Goal: Task Accomplishment & Management: Complete application form

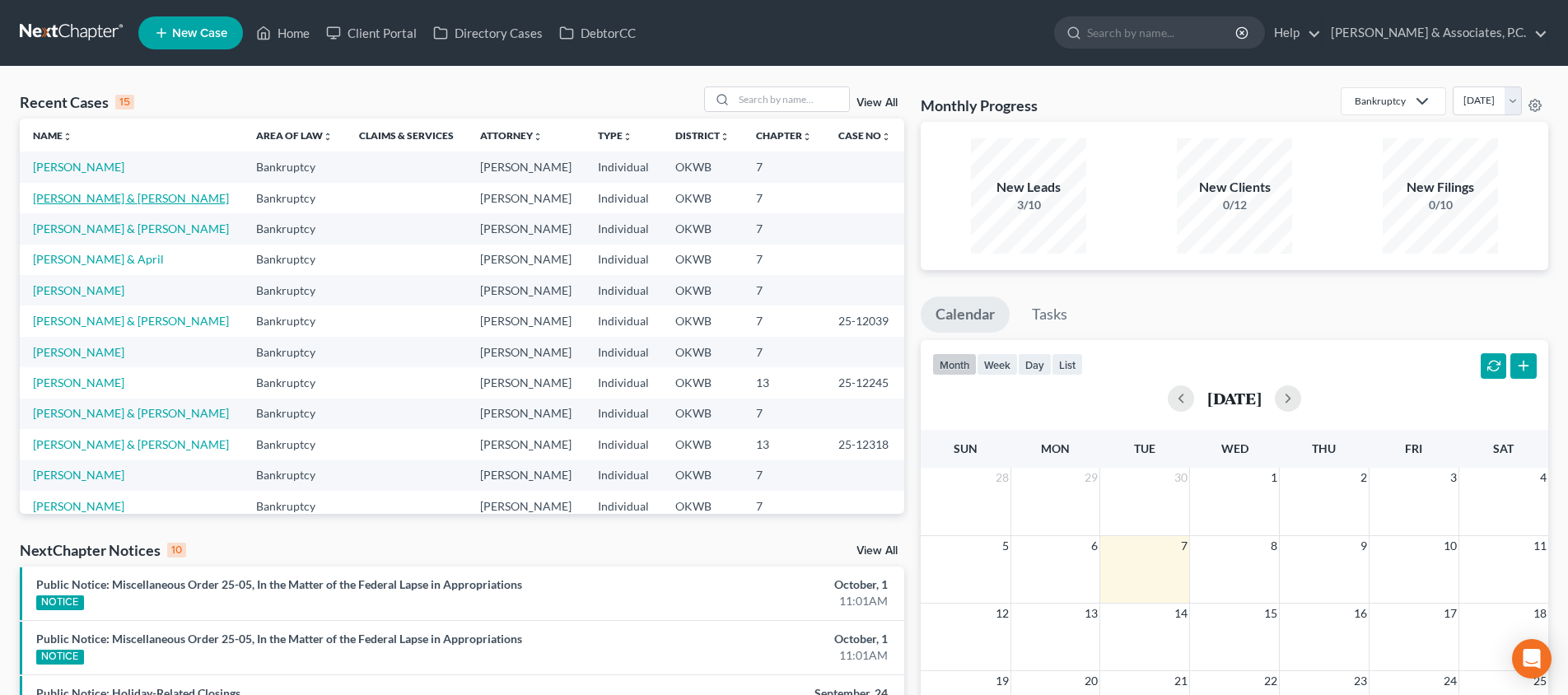
click at [114, 193] on link "[PERSON_NAME] & [PERSON_NAME]" at bounding box center [131, 198] width 196 height 14
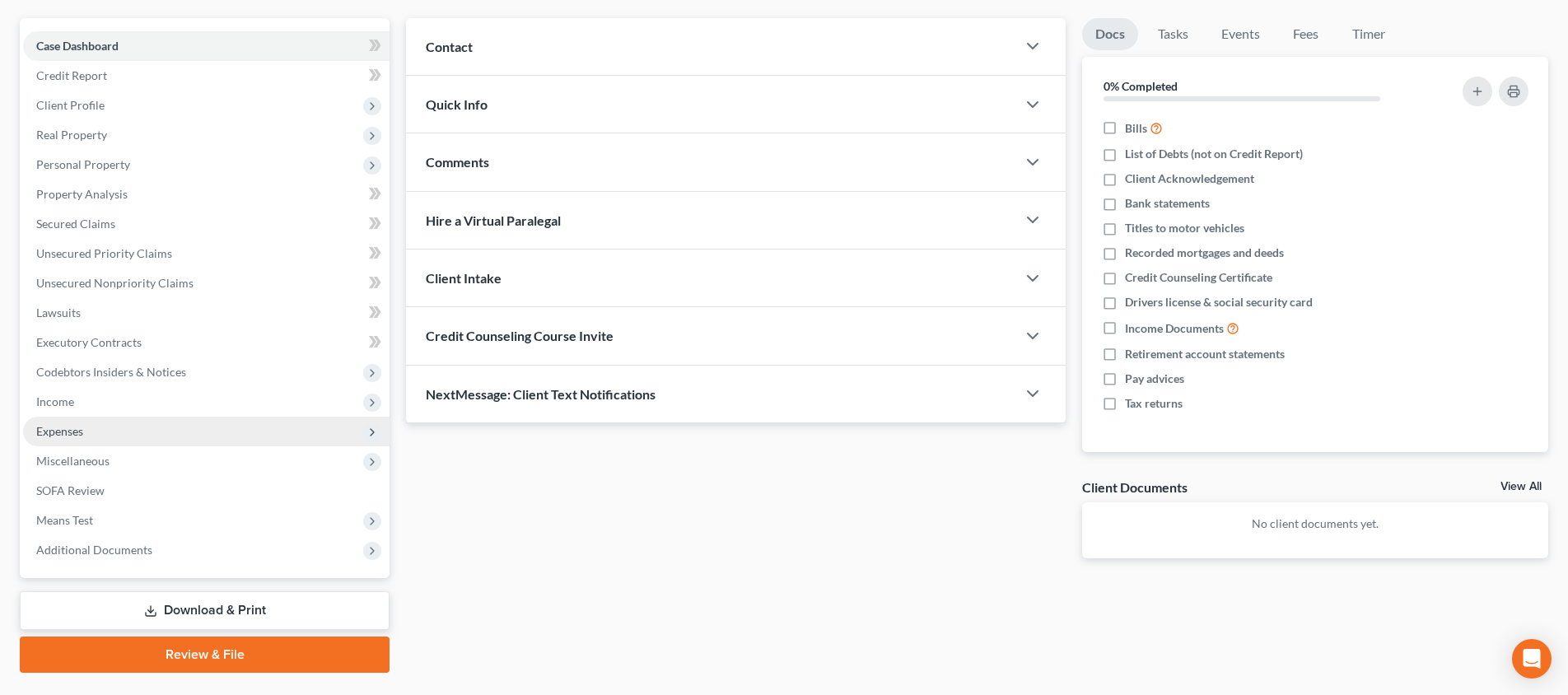
scroll to position [142, 0]
click at [160, 439] on span "Expenses" at bounding box center [206, 429] width 366 height 29
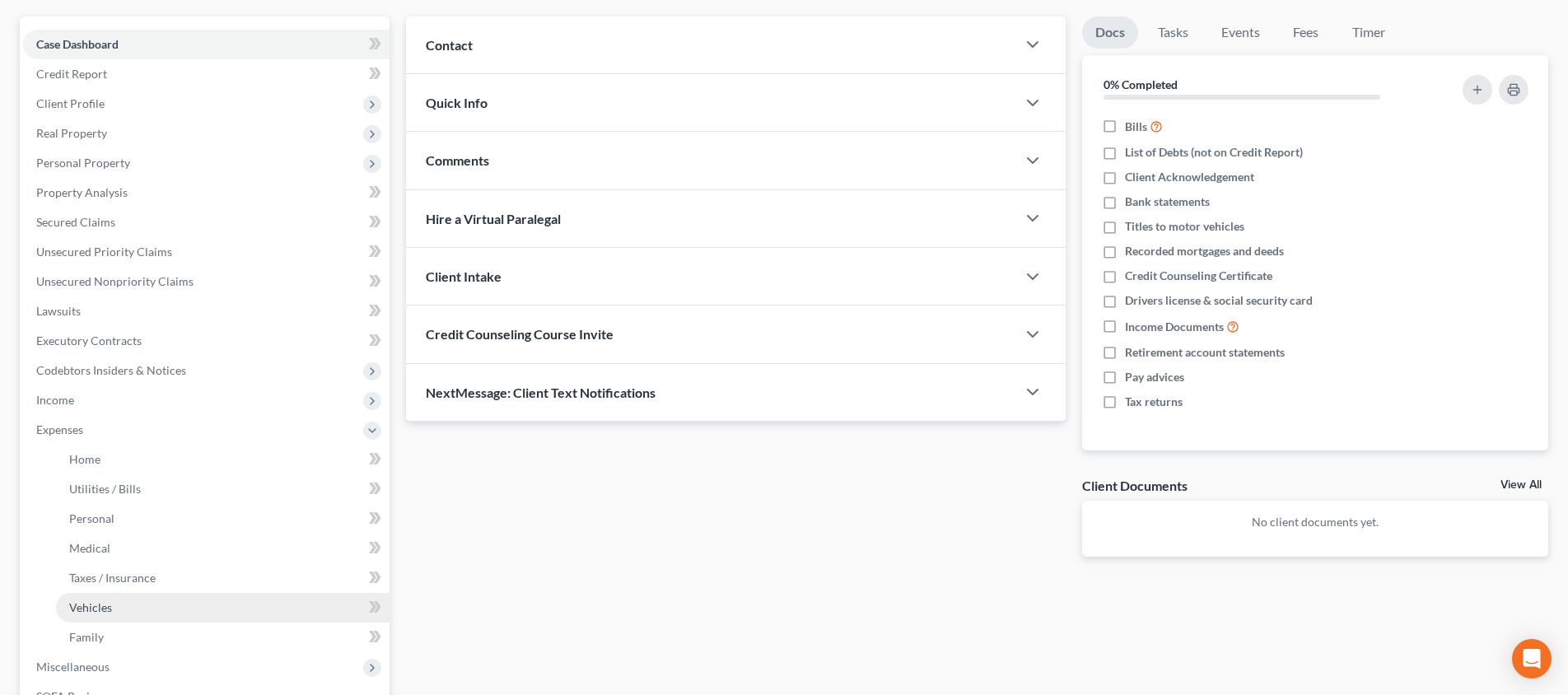
click at [180, 614] on link "Vehicles" at bounding box center [223, 608] width 334 height 29
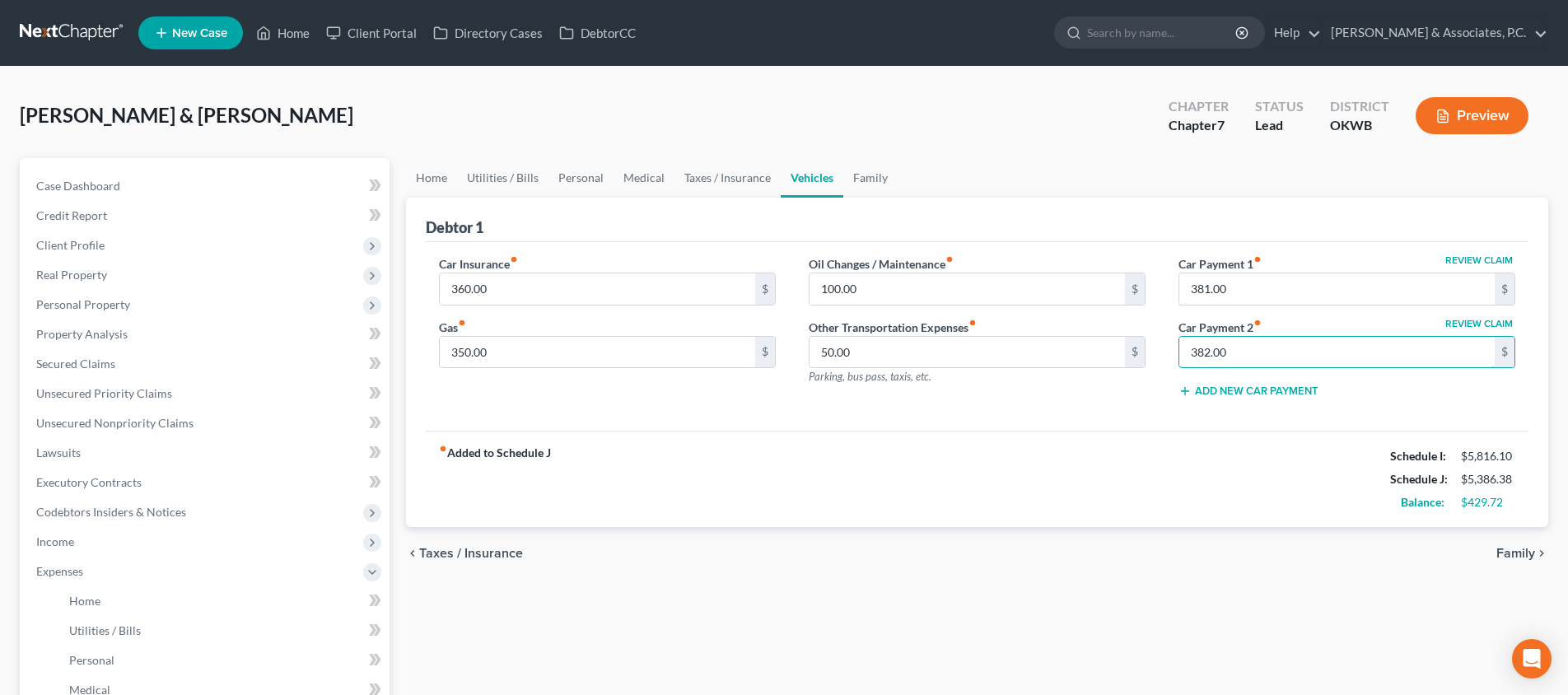
drag, startPoint x: 1304, startPoint y: 358, endPoint x: 1176, endPoint y: 350, distance: 128.2
click at [1176, 350] on div "Review Claim Car Payment 1 fiber_manual_record 381.00 $ Review Claim Car Paymen…" at bounding box center [1346, 334] width 370 height 156
drag, startPoint x: 1247, startPoint y: 293, endPoint x: 1162, endPoint y: 294, distance: 85.0
click at [1162, 294] on div "Review Claim Car Payment 1 fiber_manual_record 381.00 $ Review Claim Car Paymen…" at bounding box center [1346, 334] width 370 height 156
click at [1019, 452] on div "fiber_manual_record Added to Schedule J Schedule I: $5,816.10 Schedule J: $4,62…" at bounding box center [977, 478] width 1103 height 97
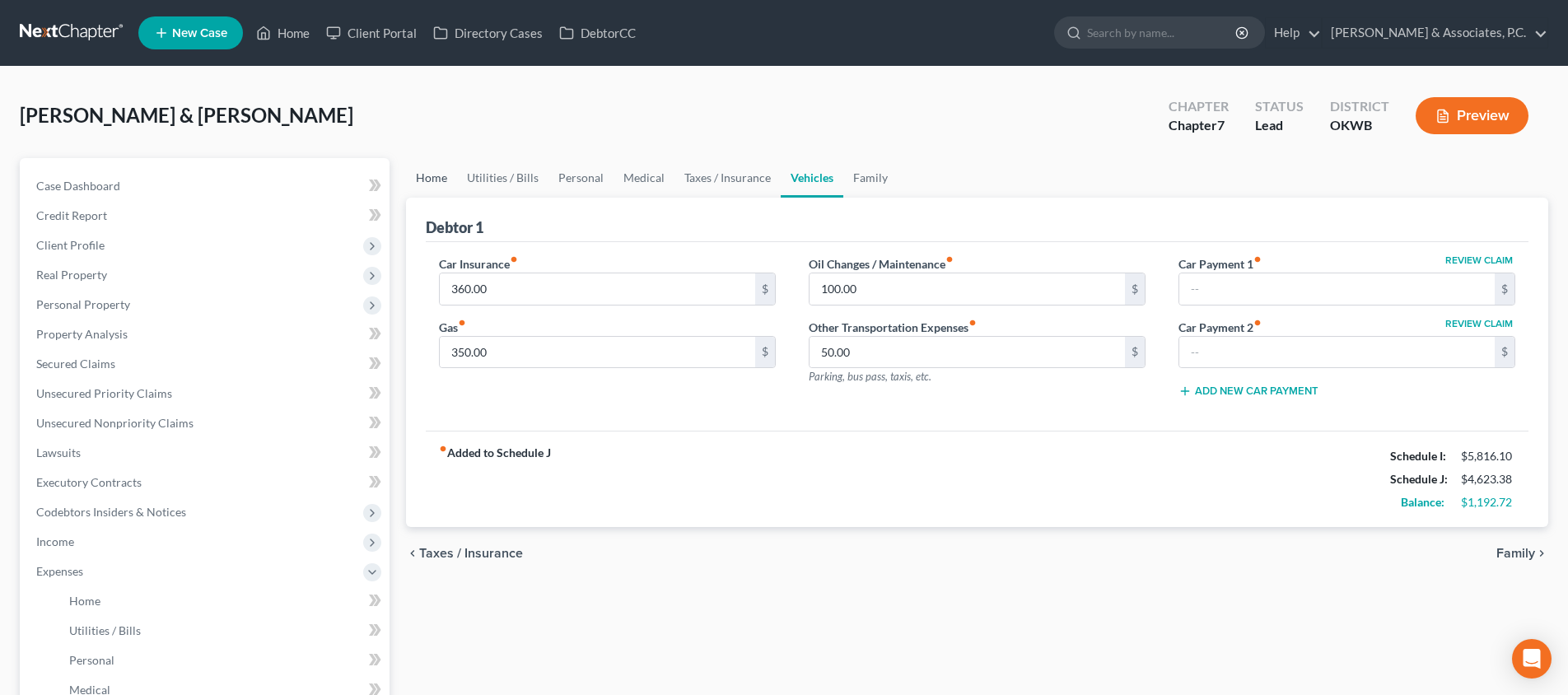
click at [437, 173] on link "Home" at bounding box center [431, 177] width 52 height 40
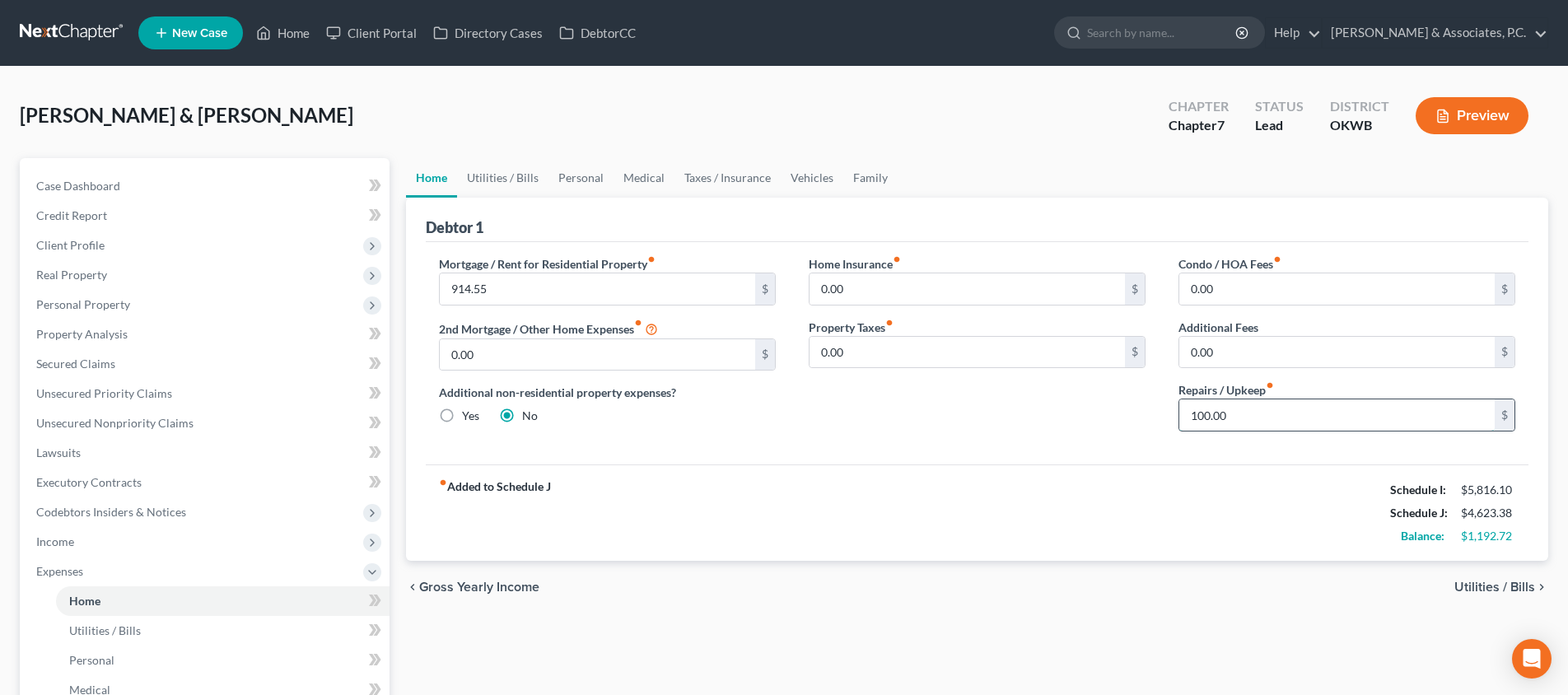
click at [1234, 413] on input "100.00" at bounding box center [1336, 415] width 315 height 31
type input "250"
click at [1249, 350] on input "0.00" at bounding box center [1336, 352] width 315 height 31
click at [1520, 592] on span "Utilities / Bills" at bounding box center [1494, 587] width 81 height 13
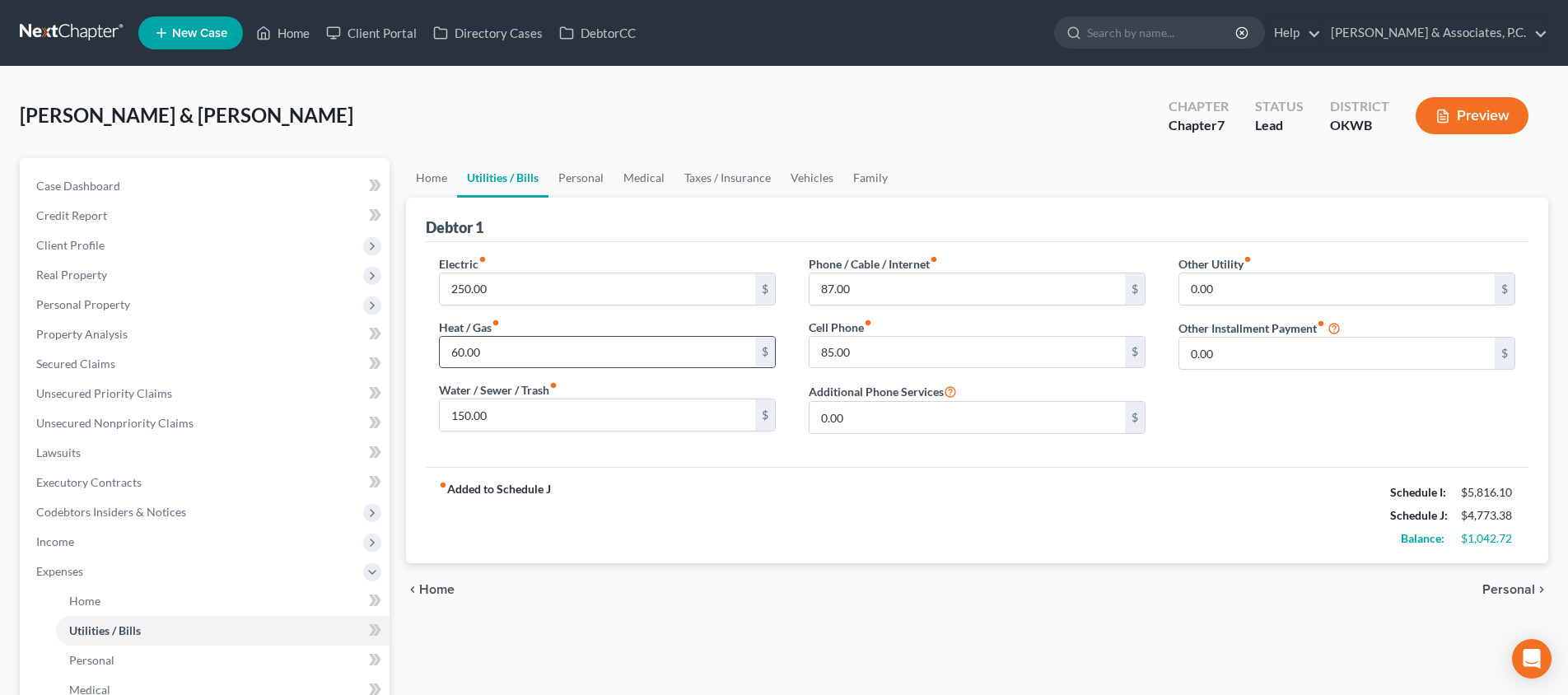
click at [650, 358] on input "60.00" at bounding box center [597, 352] width 315 height 31
type input "100"
click at [858, 358] on input "200" at bounding box center [967, 352] width 315 height 31
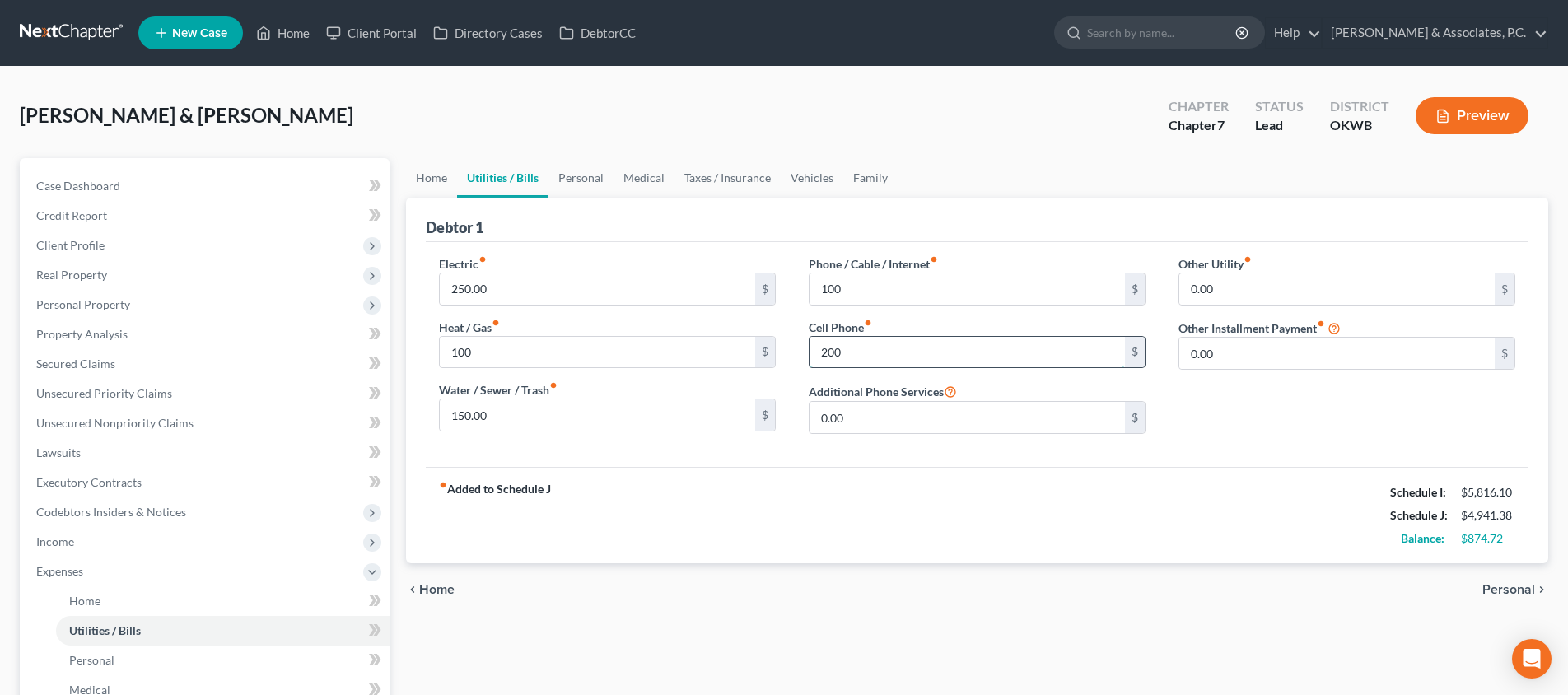
click at [858, 358] on input "200" at bounding box center [967, 352] width 315 height 31
type input "120"
click at [1528, 593] on span "Personal" at bounding box center [1508, 589] width 52 height 13
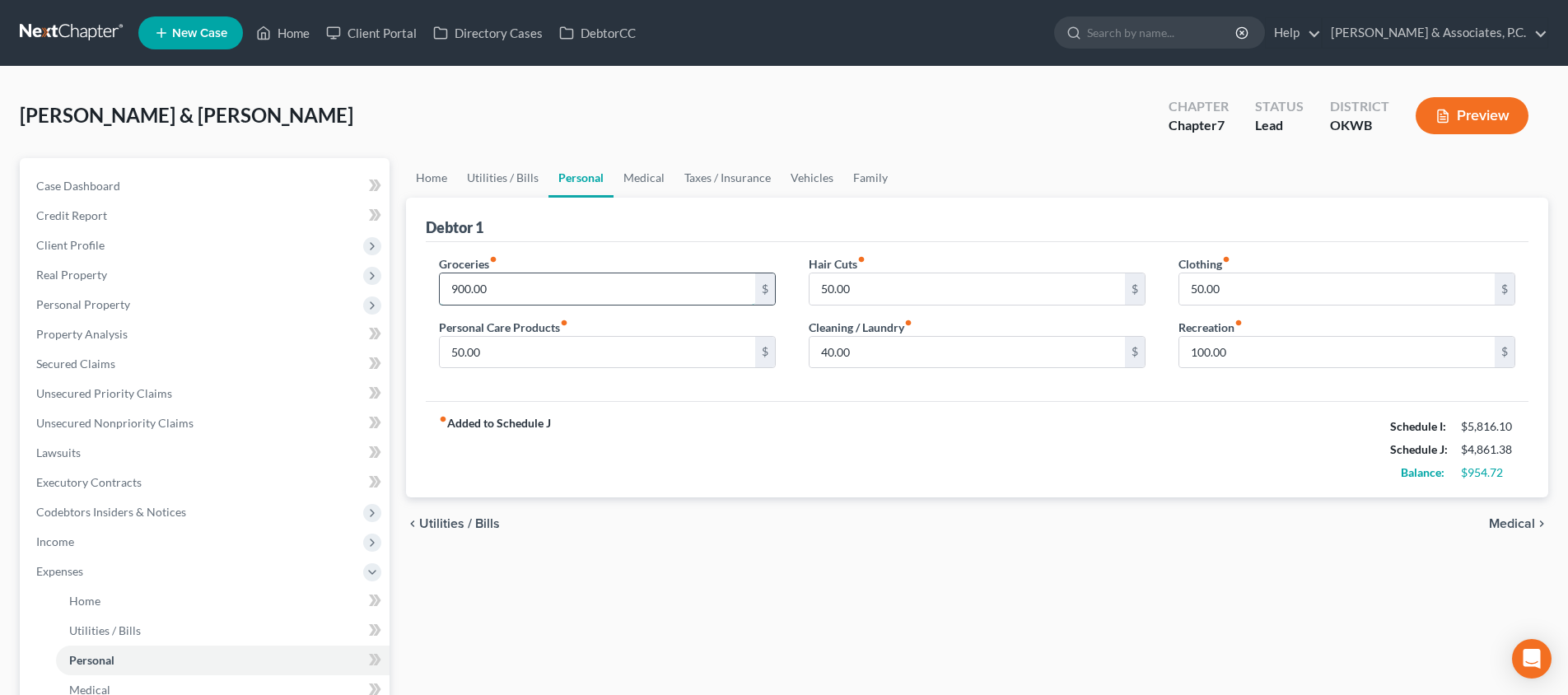
click at [598, 286] on input "900.00" at bounding box center [597, 289] width 315 height 31
type input "1,500"
type input "100"
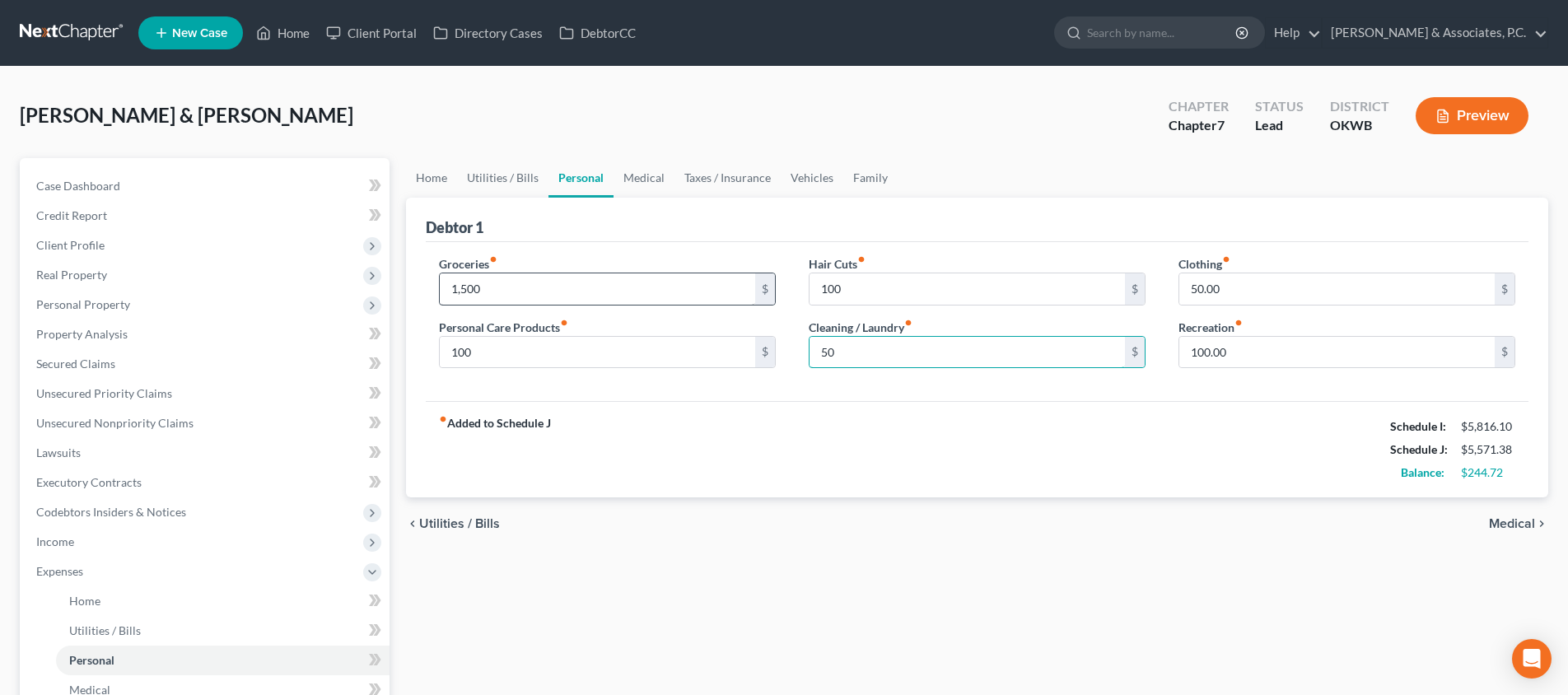
type input "50"
type input "150"
type input "2"
type input "150"
click at [1031, 298] on input "100" at bounding box center [967, 289] width 315 height 31
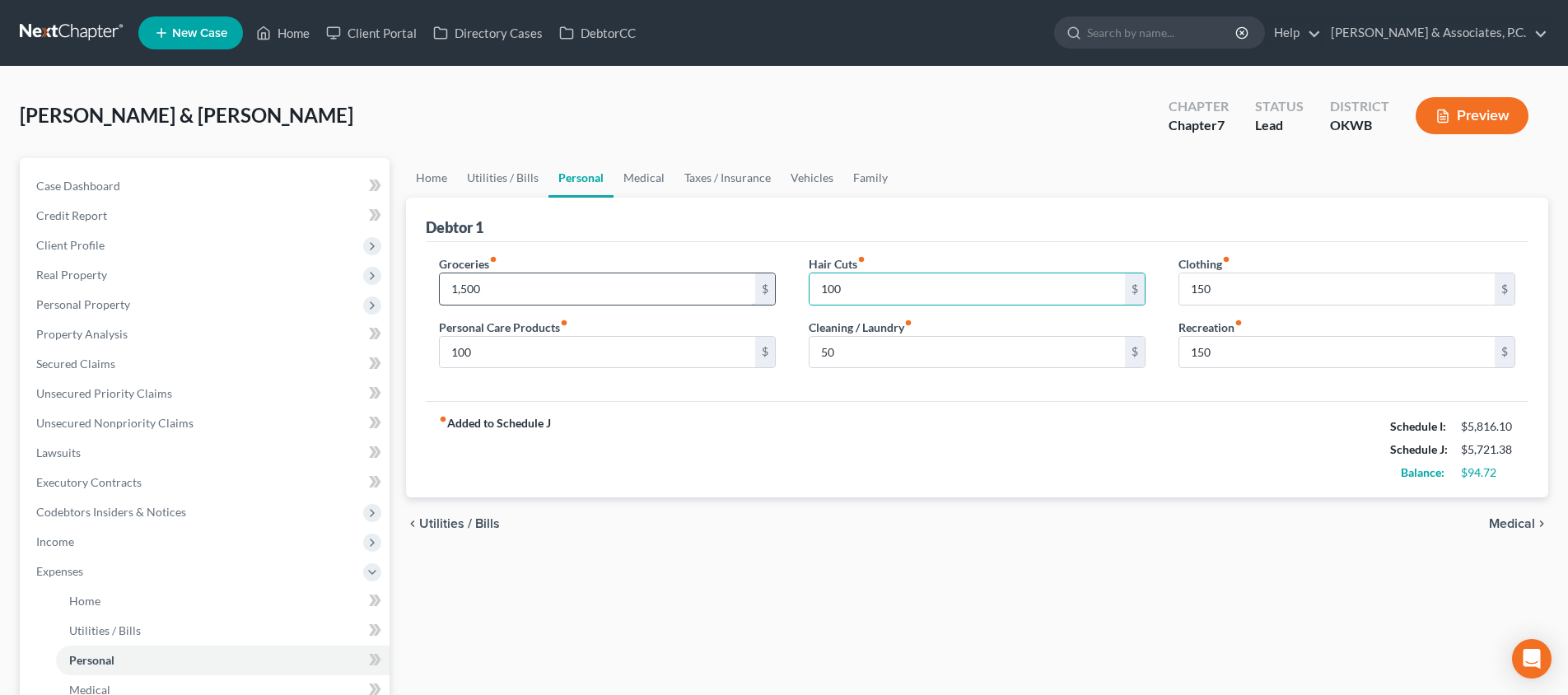
click at [722, 292] on input "1,500" at bounding box center [597, 289] width 315 height 31
type input "1,200"
click at [1500, 517] on span "Medical" at bounding box center [1512, 523] width 46 height 13
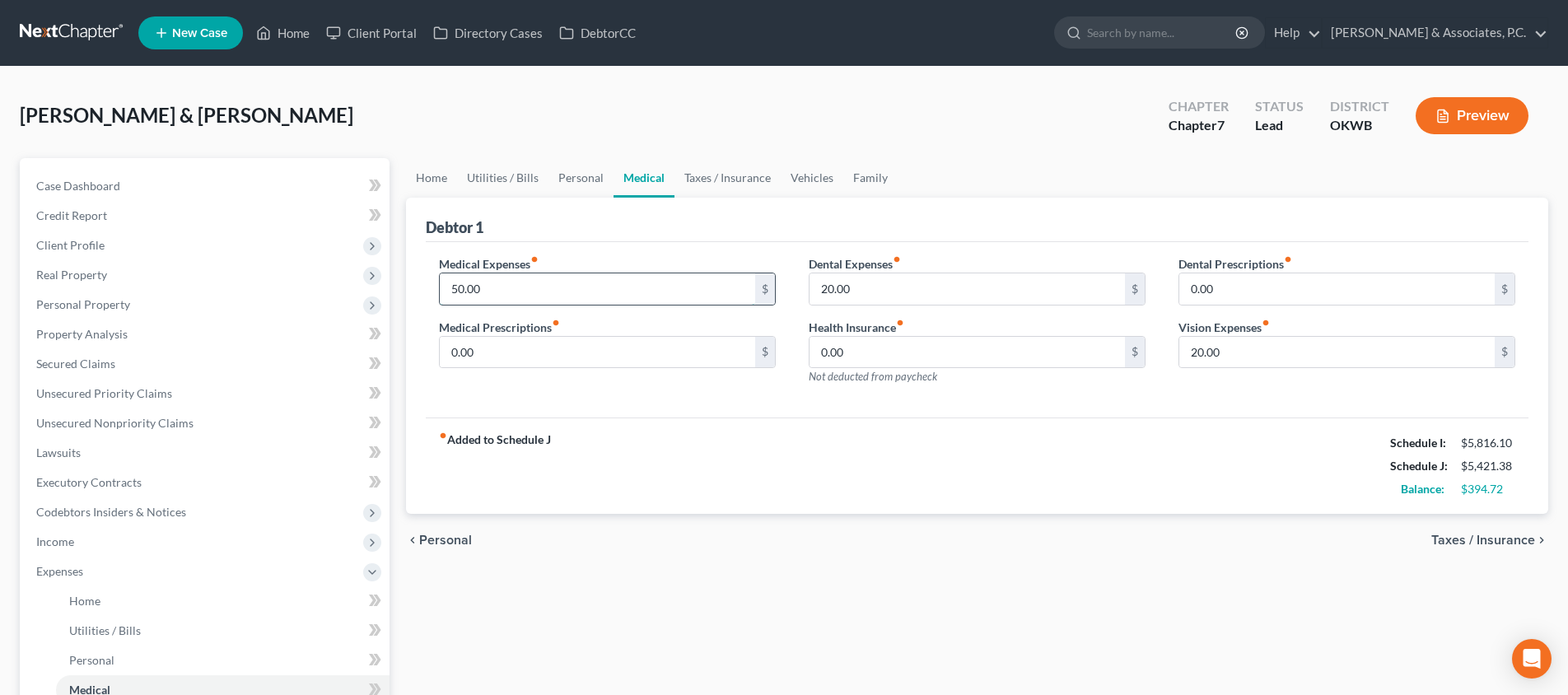
click at [653, 295] on input "50.00" at bounding box center [597, 289] width 315 height 31
type input "100"
click at [452, 539] on span "Personal" at bounding box center [445, 540] width 52 height 13
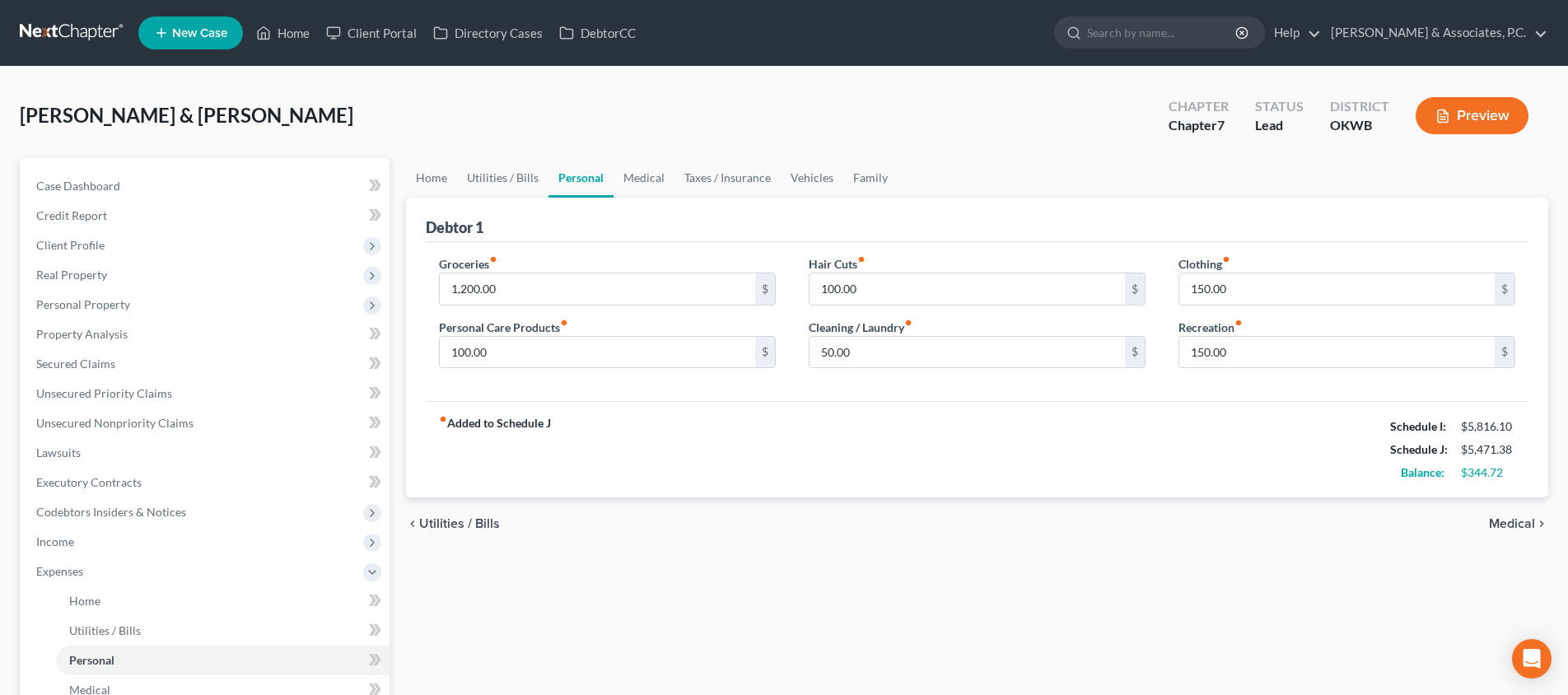
click at [1499, 517] on span "Medical" at bounding box center [1512, 523] width 46 height 13
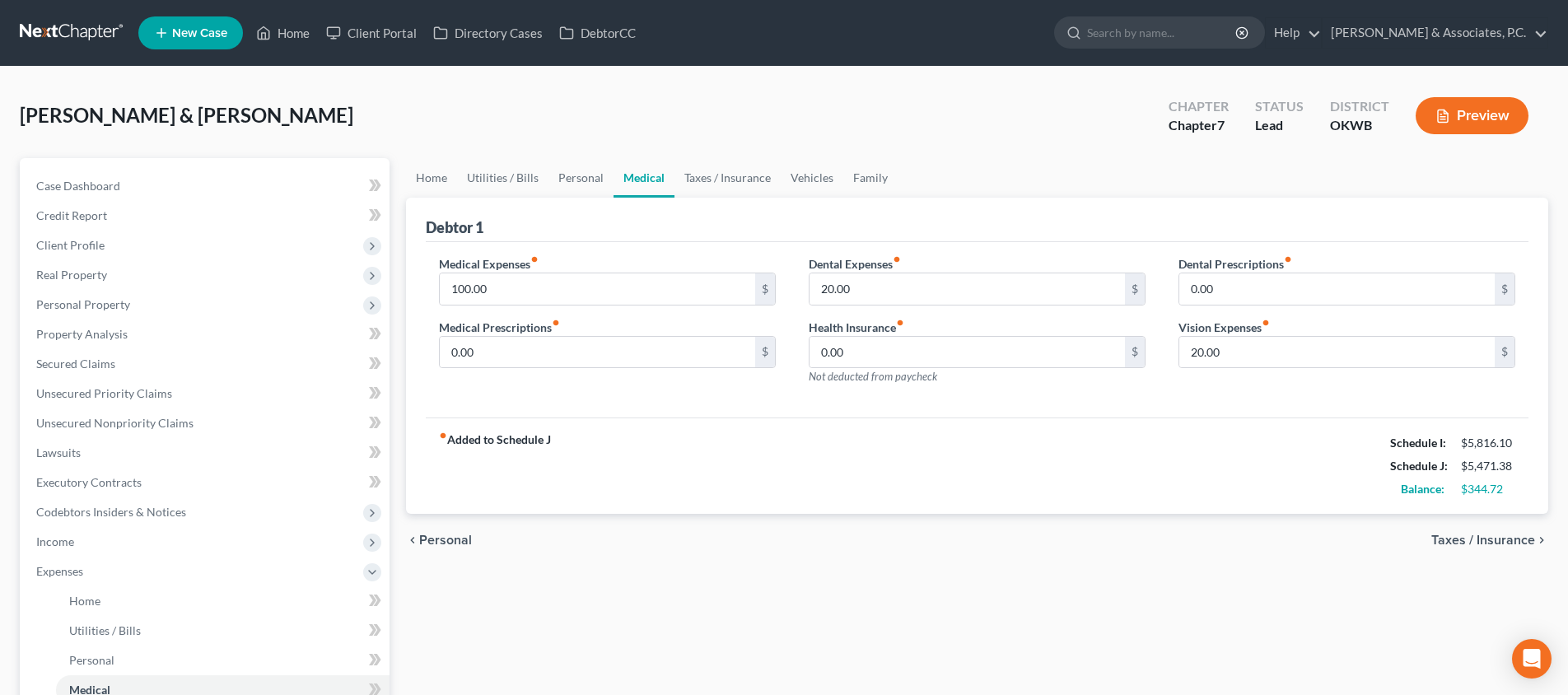
click at [1499, 541] on span "Taxes / Insurance" at bounding box center [1482, 540] width 104 height 13
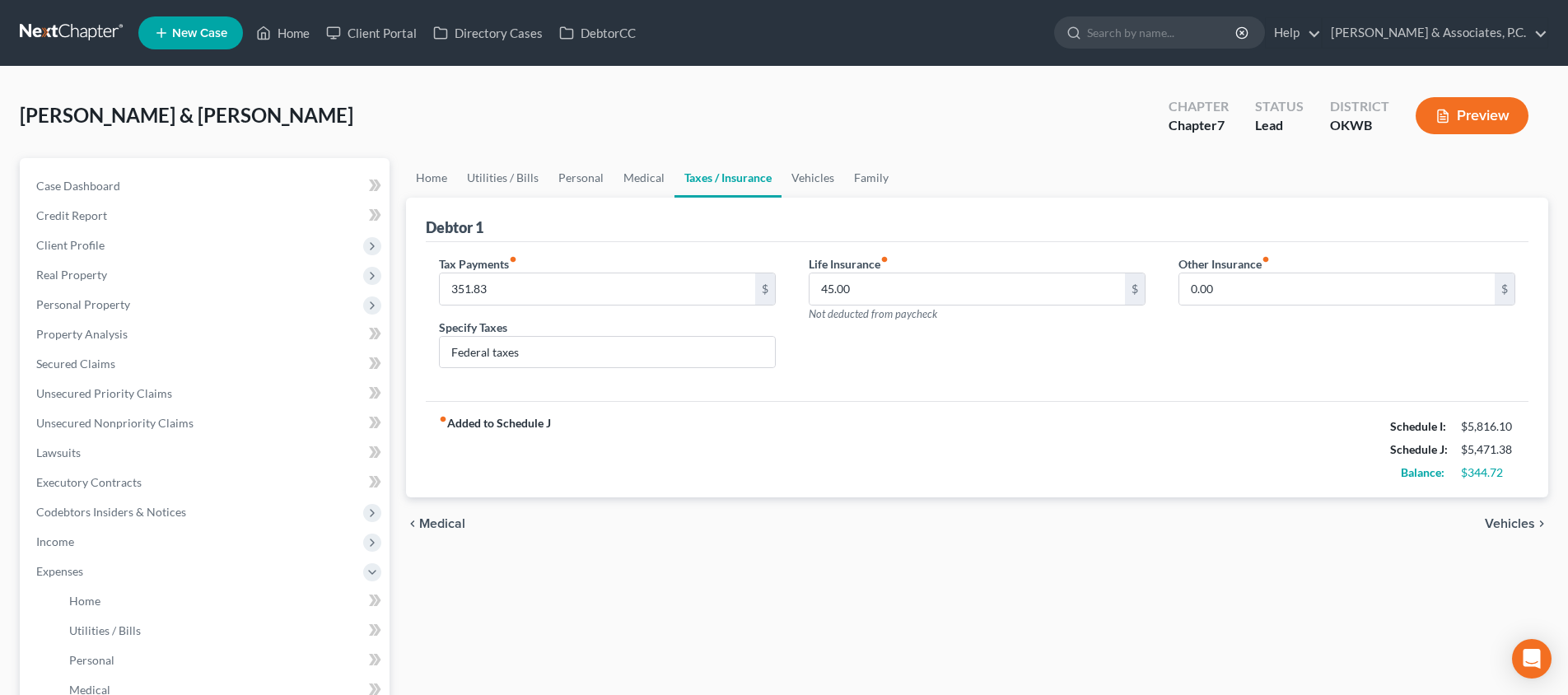
click at [1493, 529] on span "Vehicles" at bounding box center [1509, 523] width 51 height 13
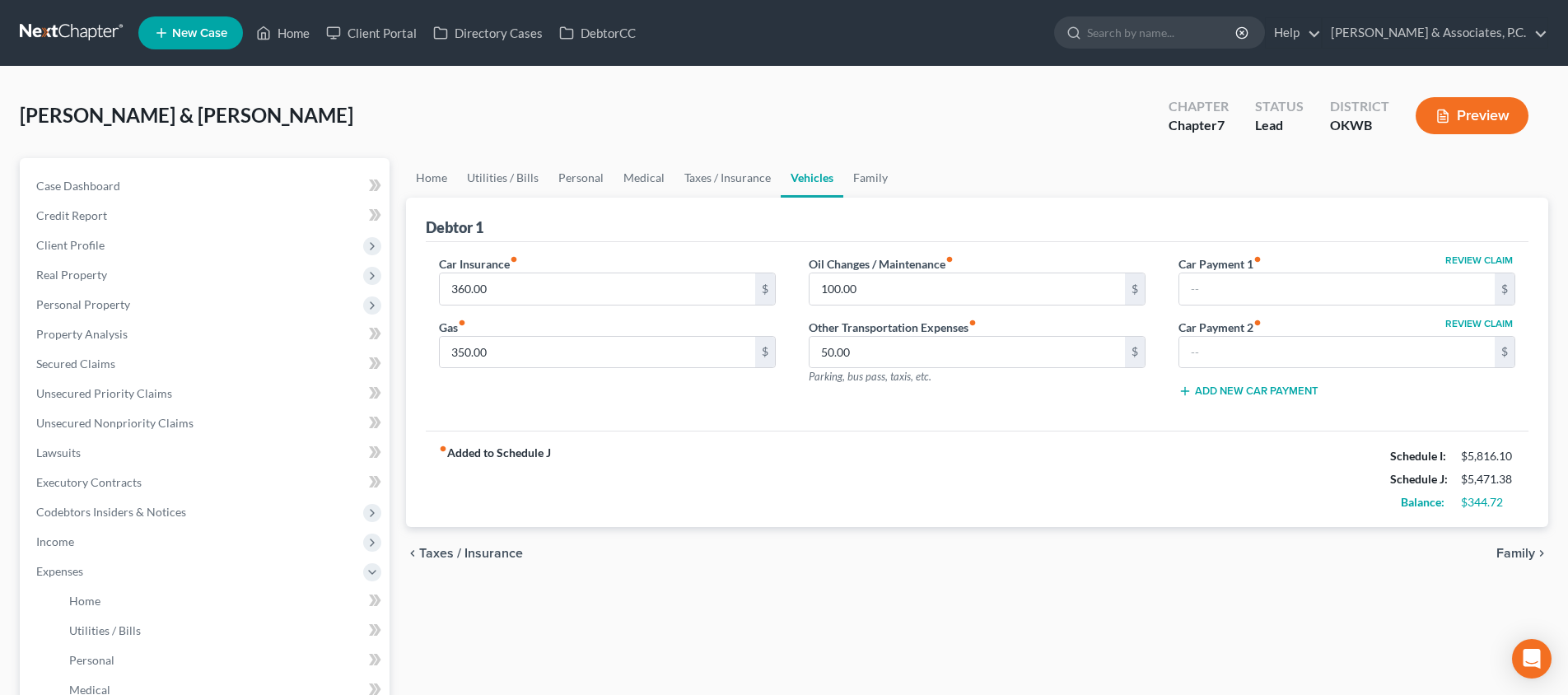
click at [1509, 547] on span "Family" at bounding box center [1516, 553] width 39 height 13
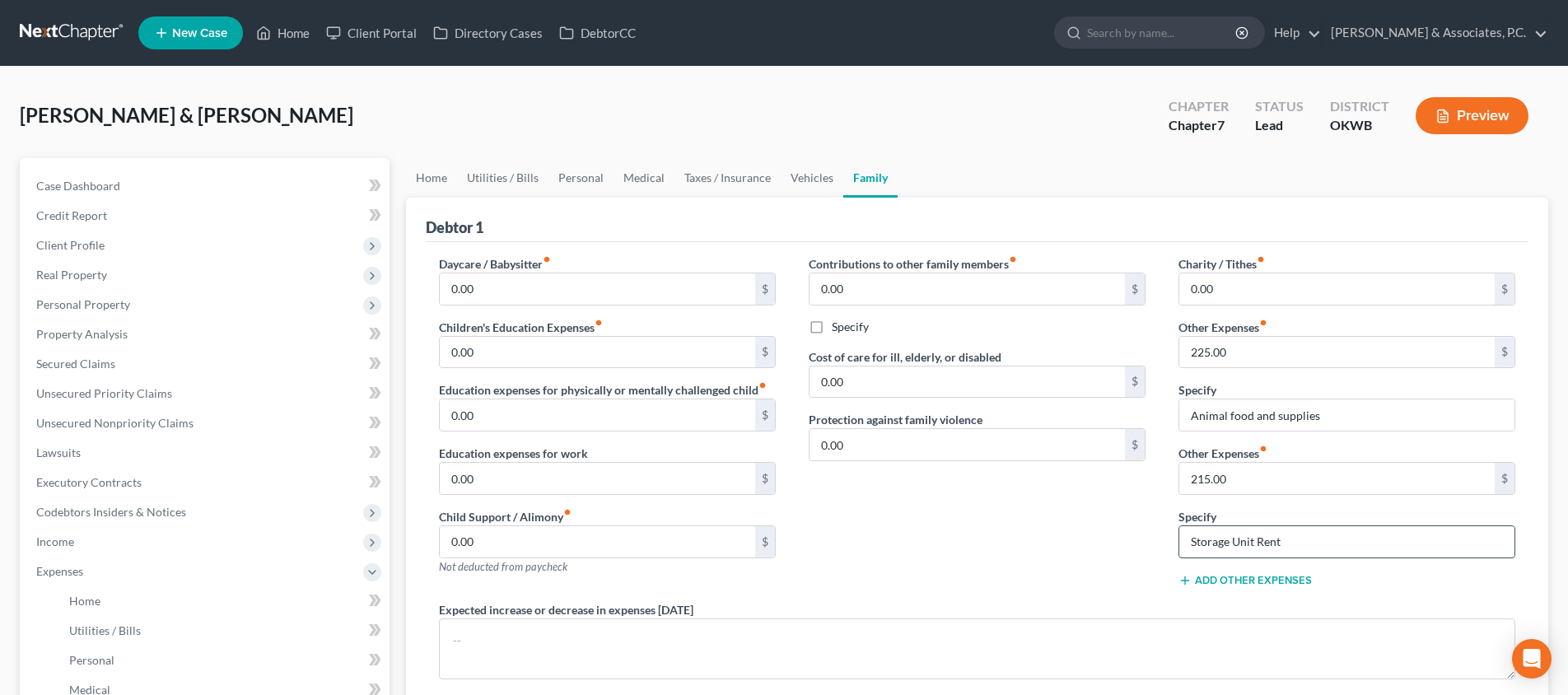
click at [1509, 547] on input "Storage Unit Rent" at bounding box center [1346, 541] width 335 height 31
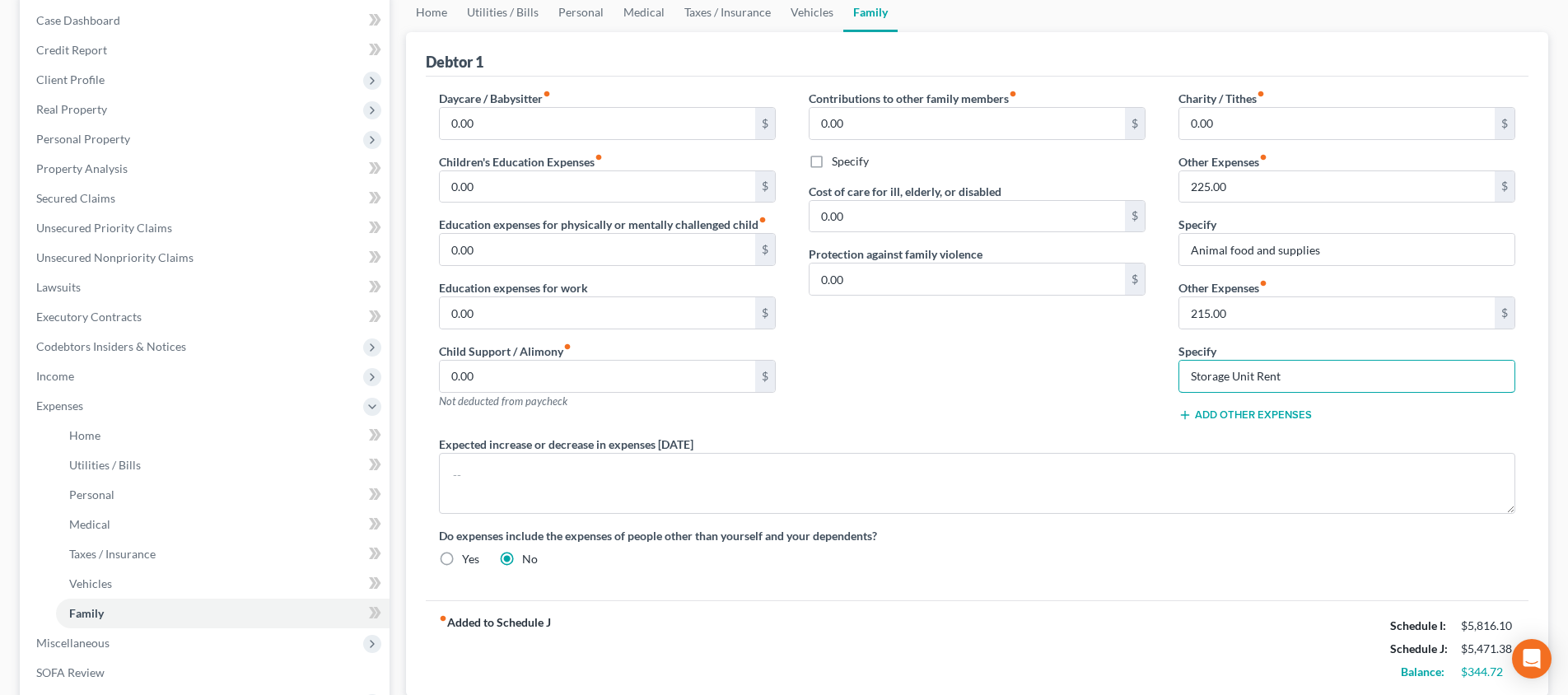
scroll to position [295, 0]
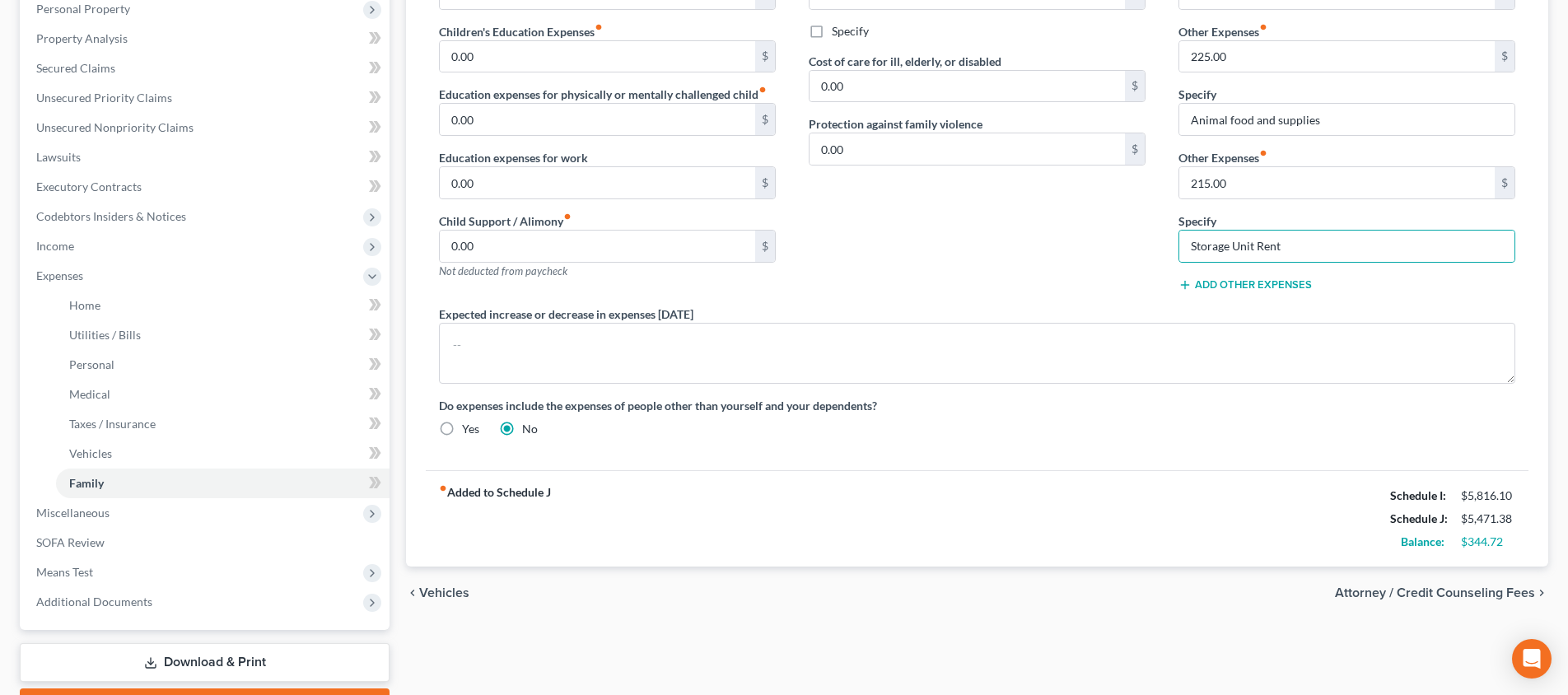
click at [1461, 594] on span "Attorney / Credit Counseling Fees" at bounding box center [1435, 592] width 200 height 13
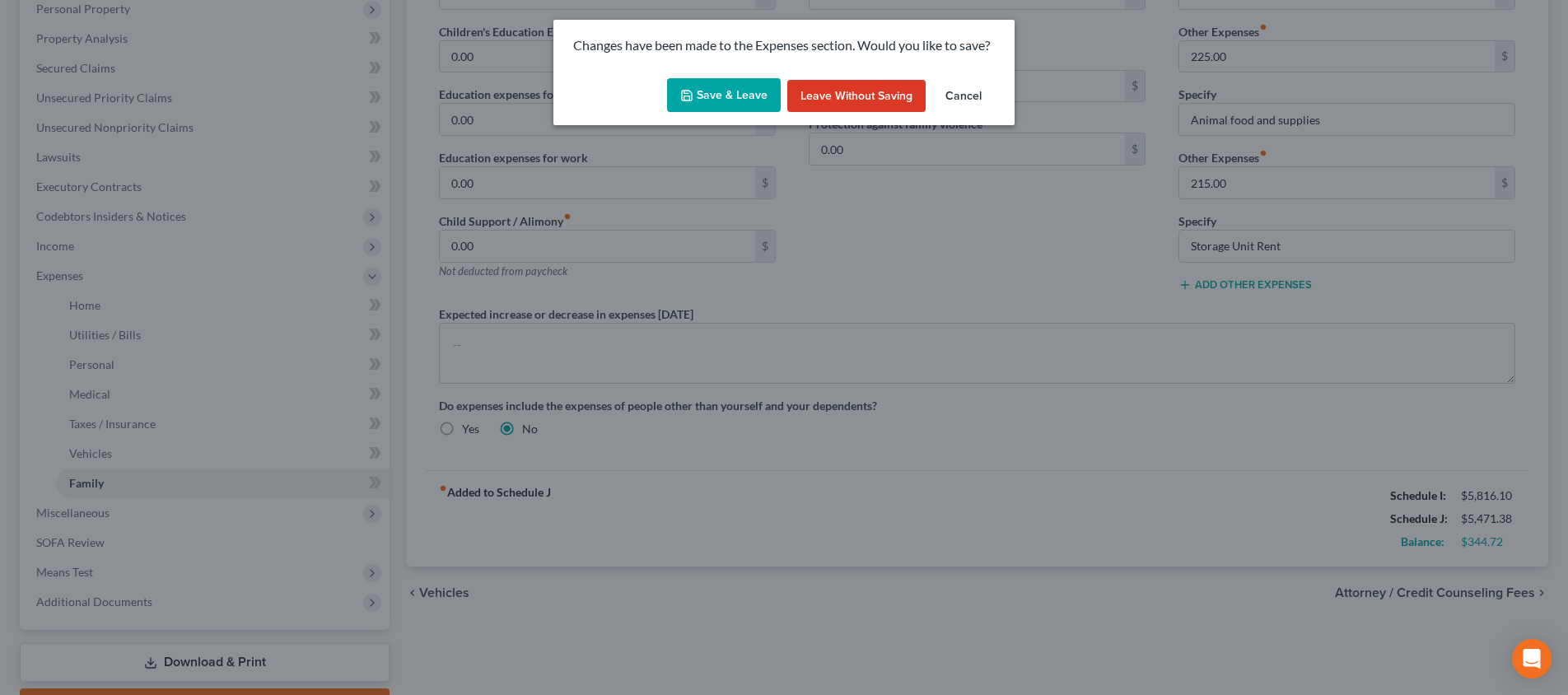
click at [701, 113] on div "Save & Leave Leave without Saving Cancel" at bounding box center [784, 98] width 461 height 54
click at [696, 89] on button "Save & Leave" at bounding box center [724, 96] width 114 height 35
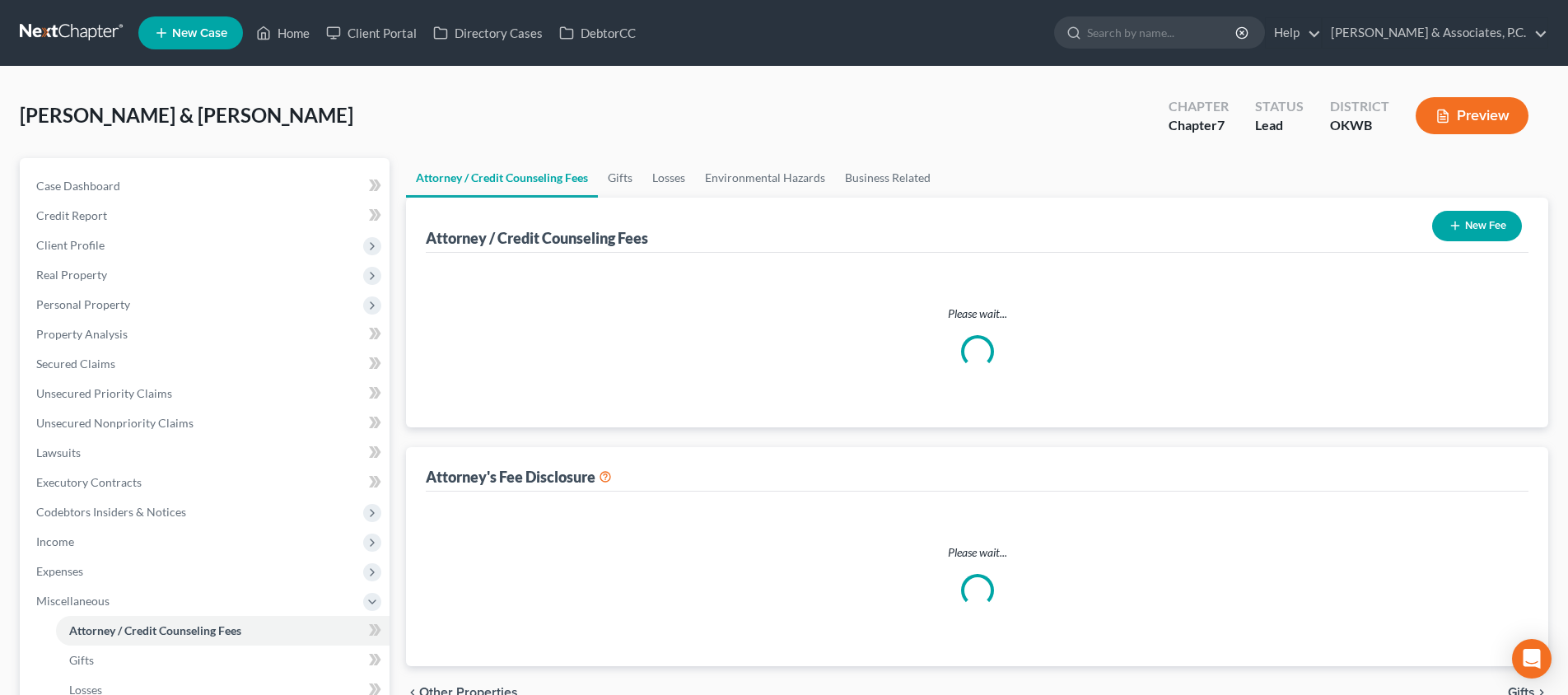
select select "3"
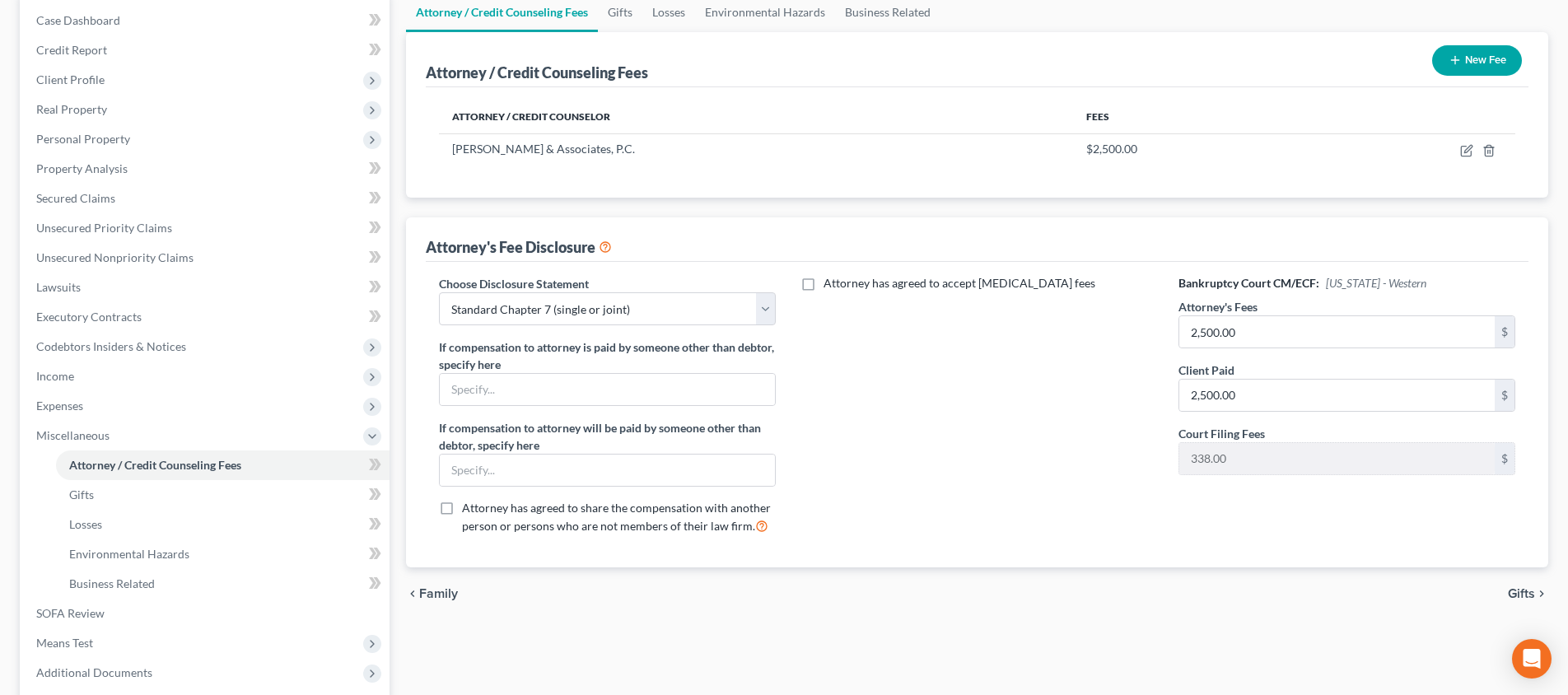
scroll to position [290, 0]
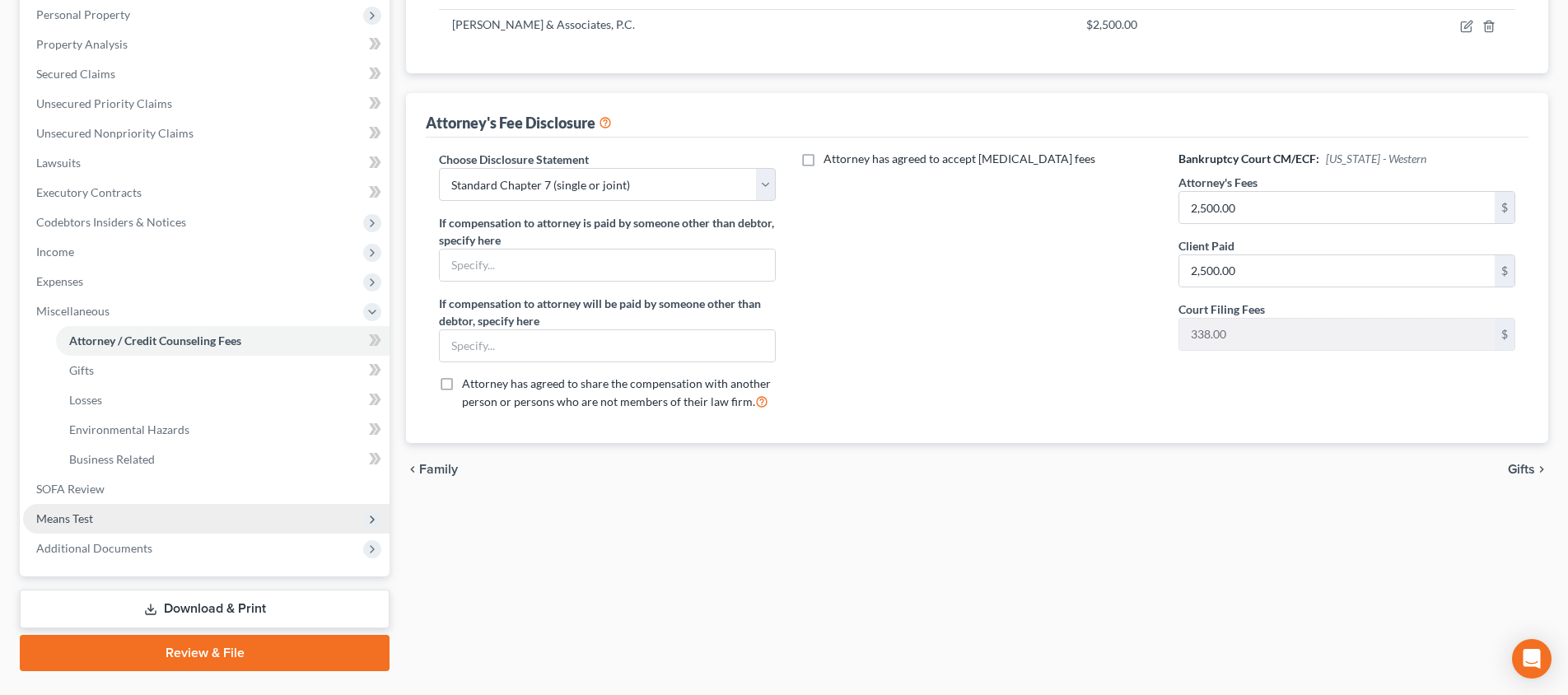
click at [149, 508] on span "Means Test" at bounding box center [206, 518] width 366 height 29
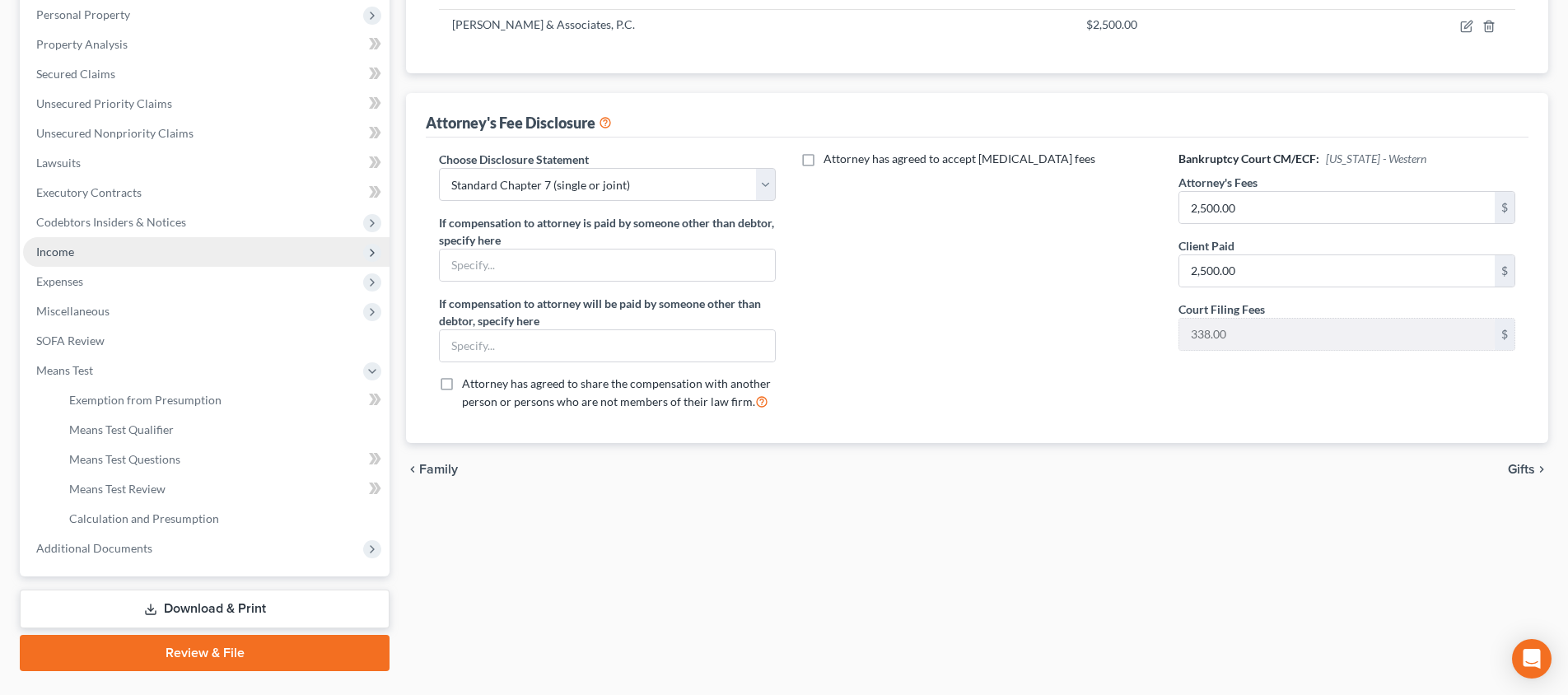
click at [178, 241] on span "Income" at bounding box center [206, 252] width 366 height 29
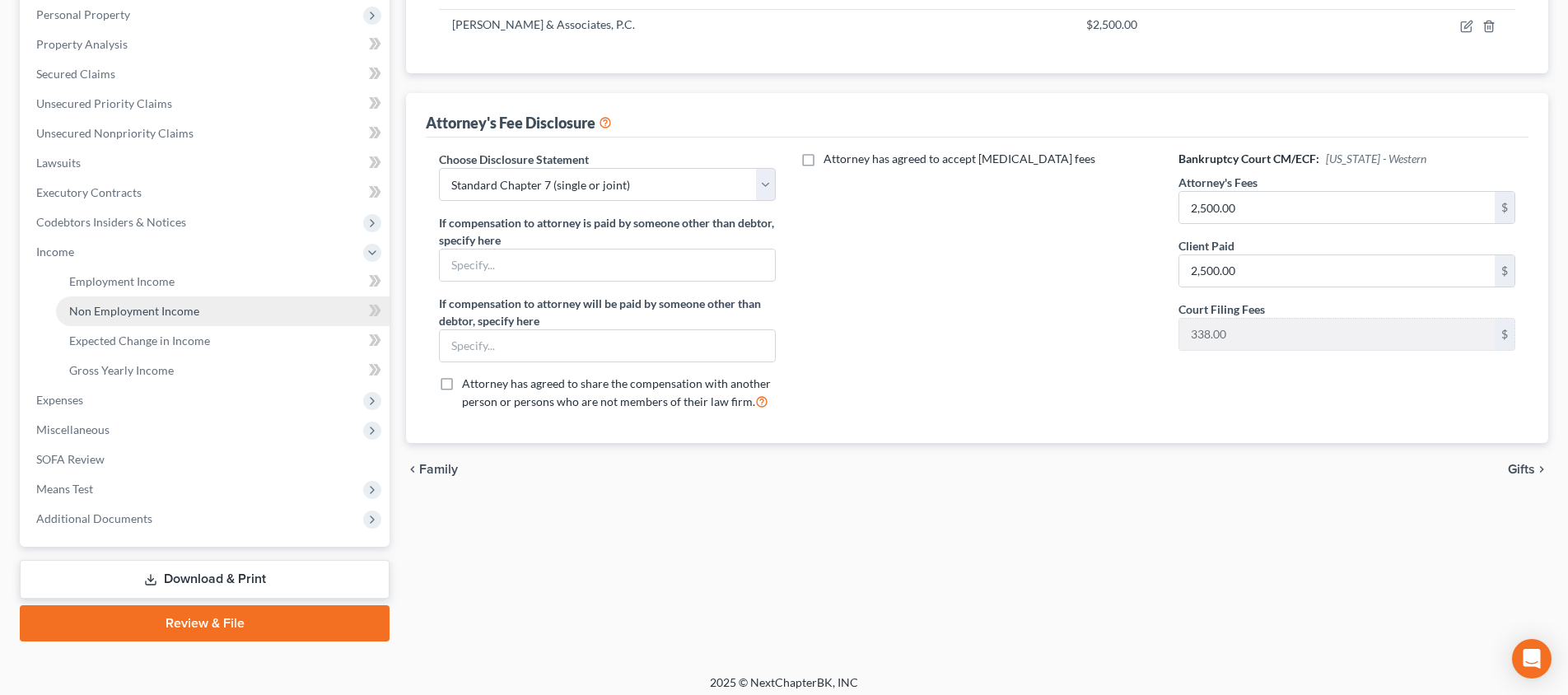
click at [176, 316] on span "Non Employment Income" at bounding box center [133, 310] width 130 height 14
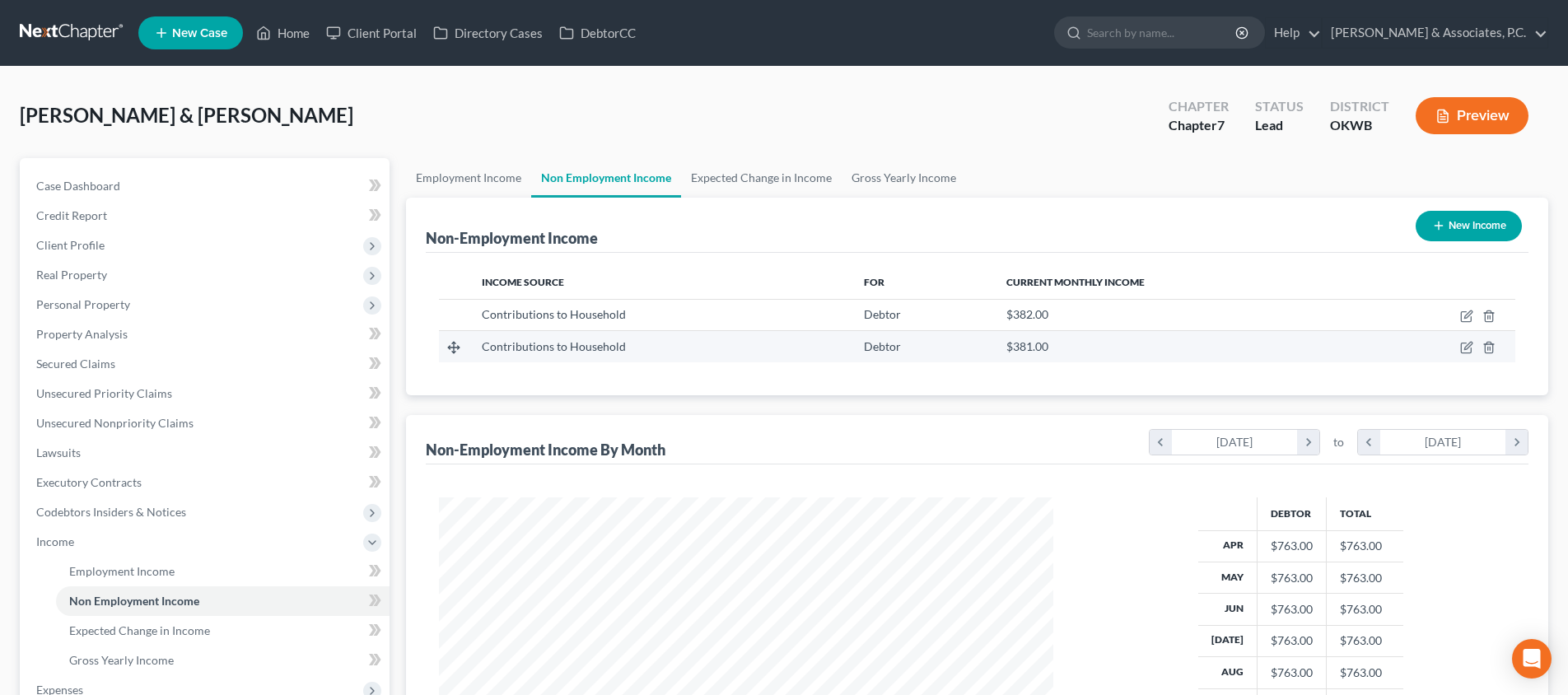
scroll to position [307, 647]
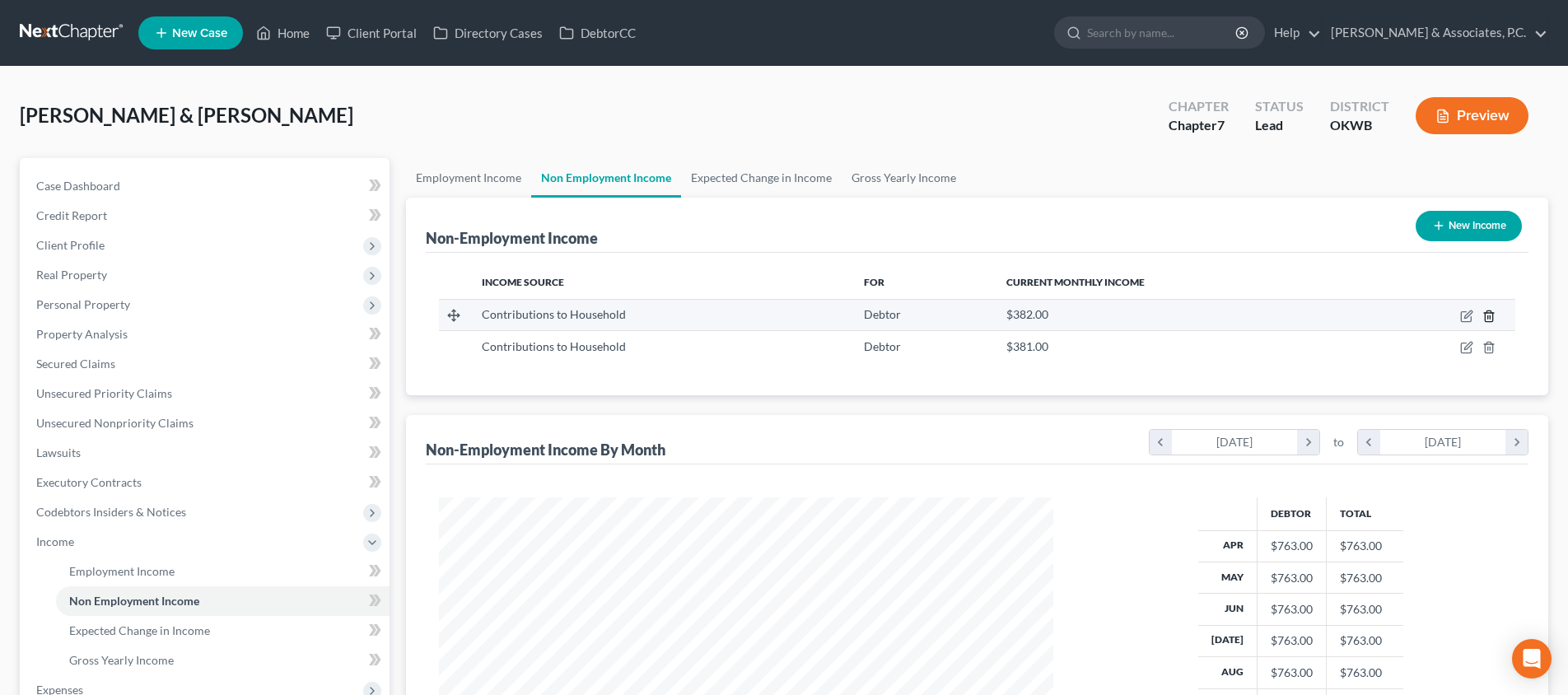
click at [1487, 316] on icon "button" at bounding box center [1489, 316] width 13 height 13
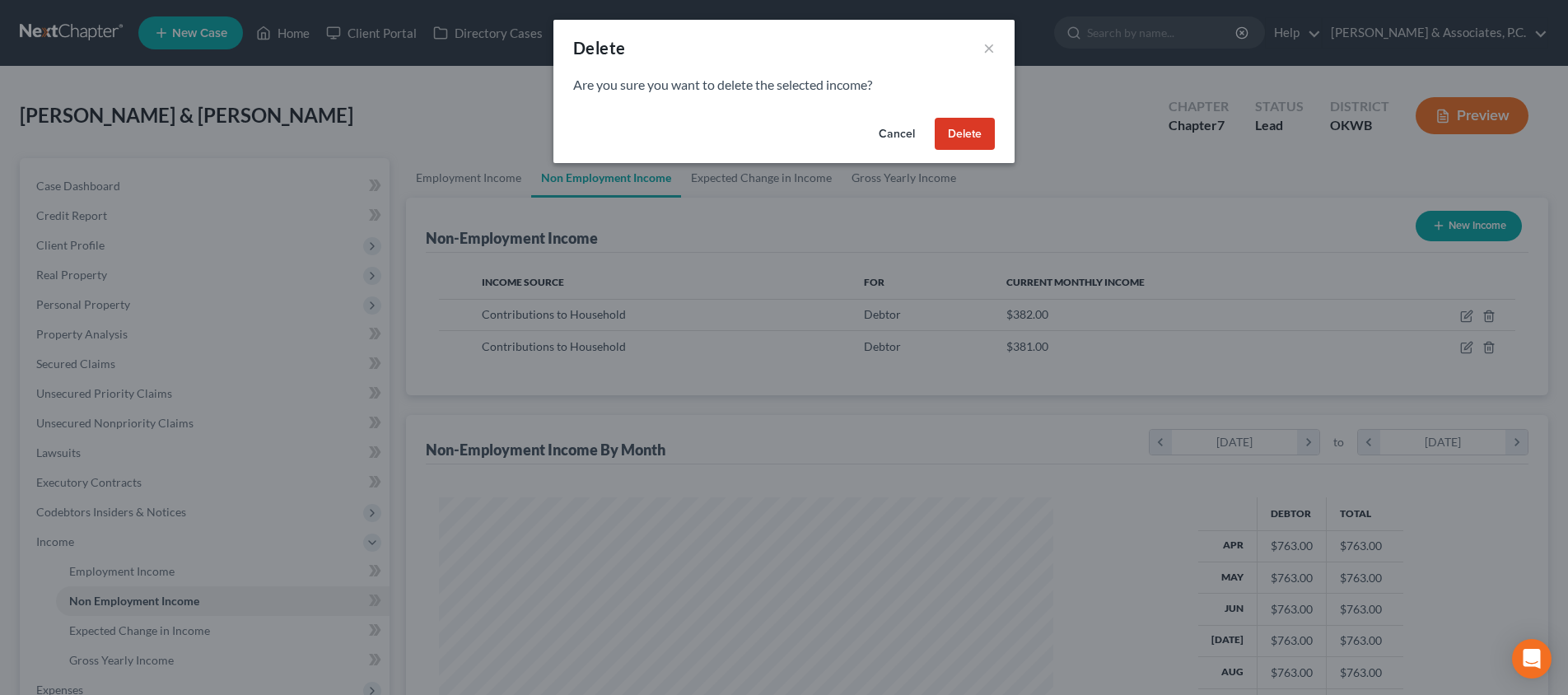
click at [960, 134] on button "Delete" at bounding box center [964, 134] width 60 height 33
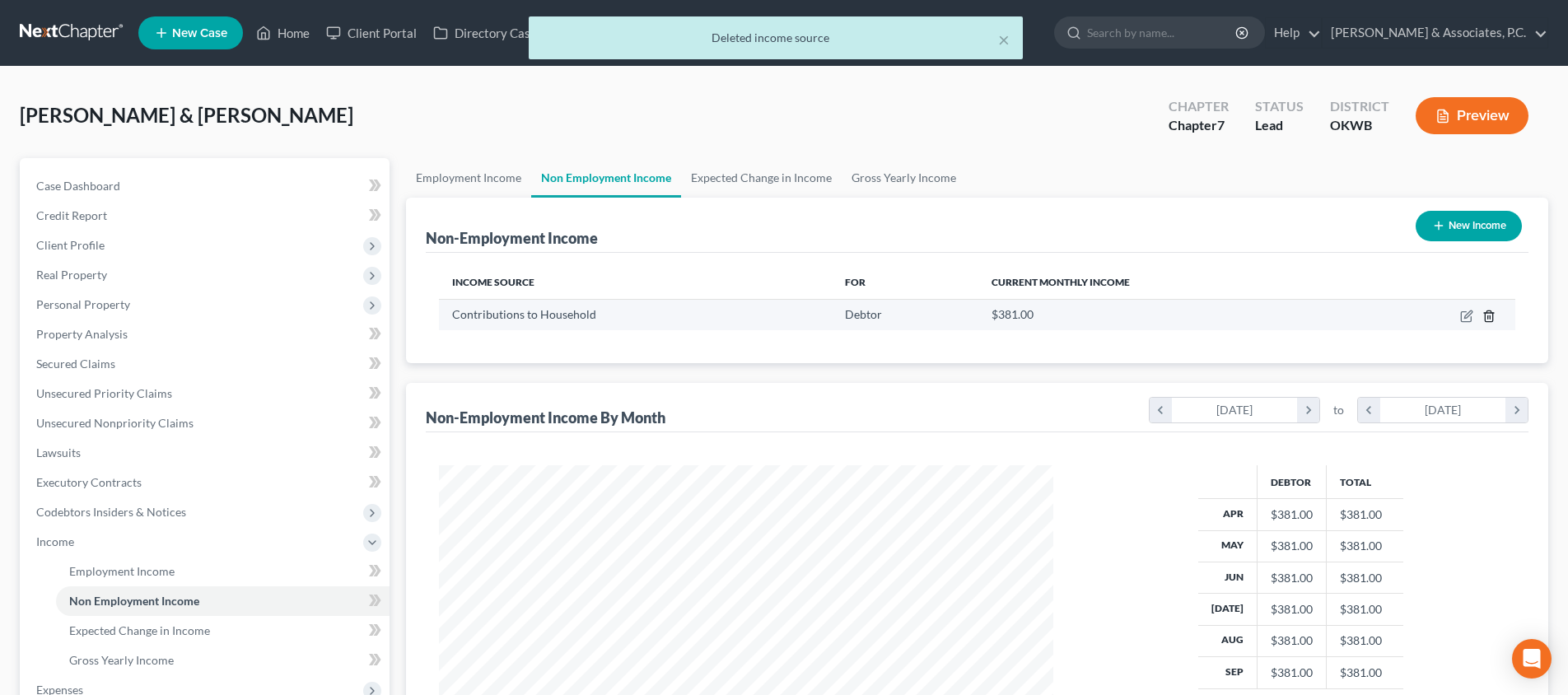
click at [1485, 314] on icon "button" at bounding box center [1488, 316] width 7 height 11
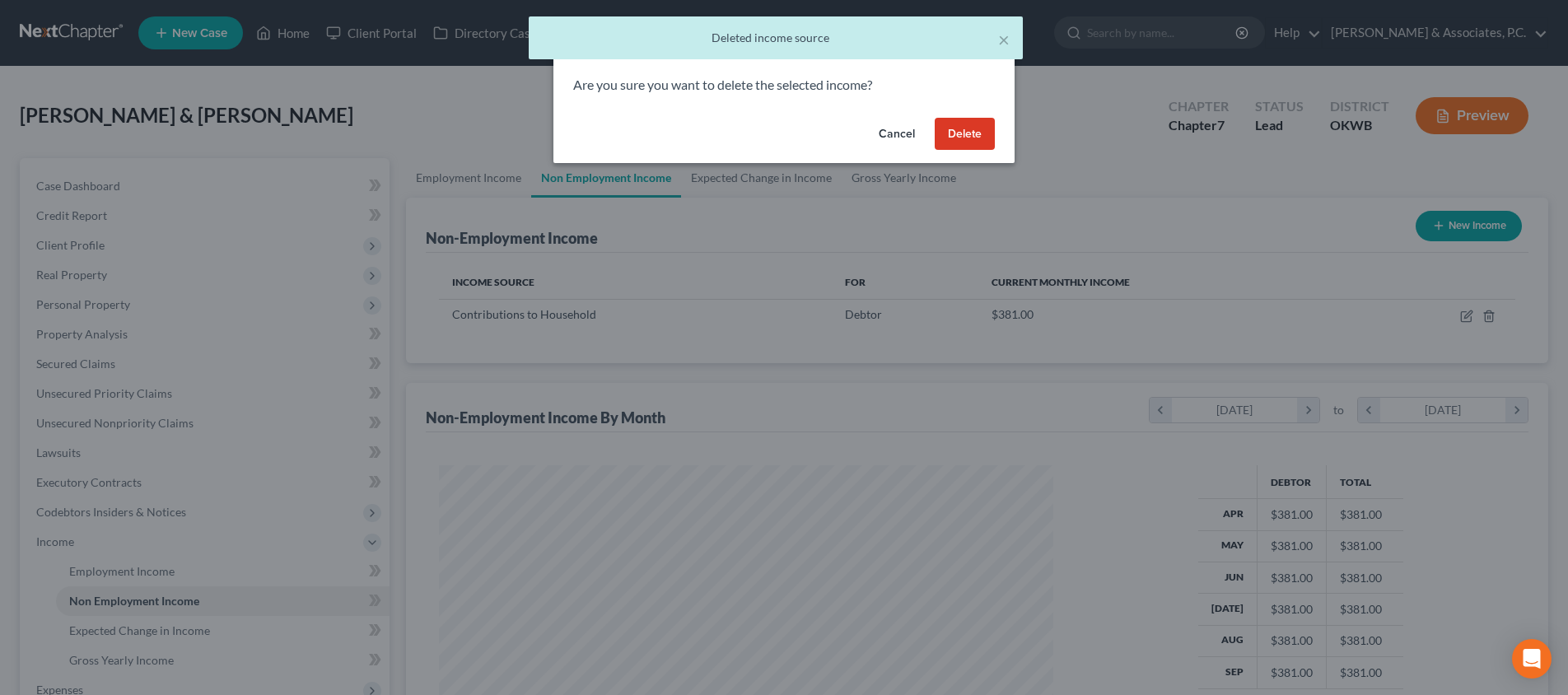
click at [971, 132] on button "Delete" at bounding box center [964, 134] width 60 height 33
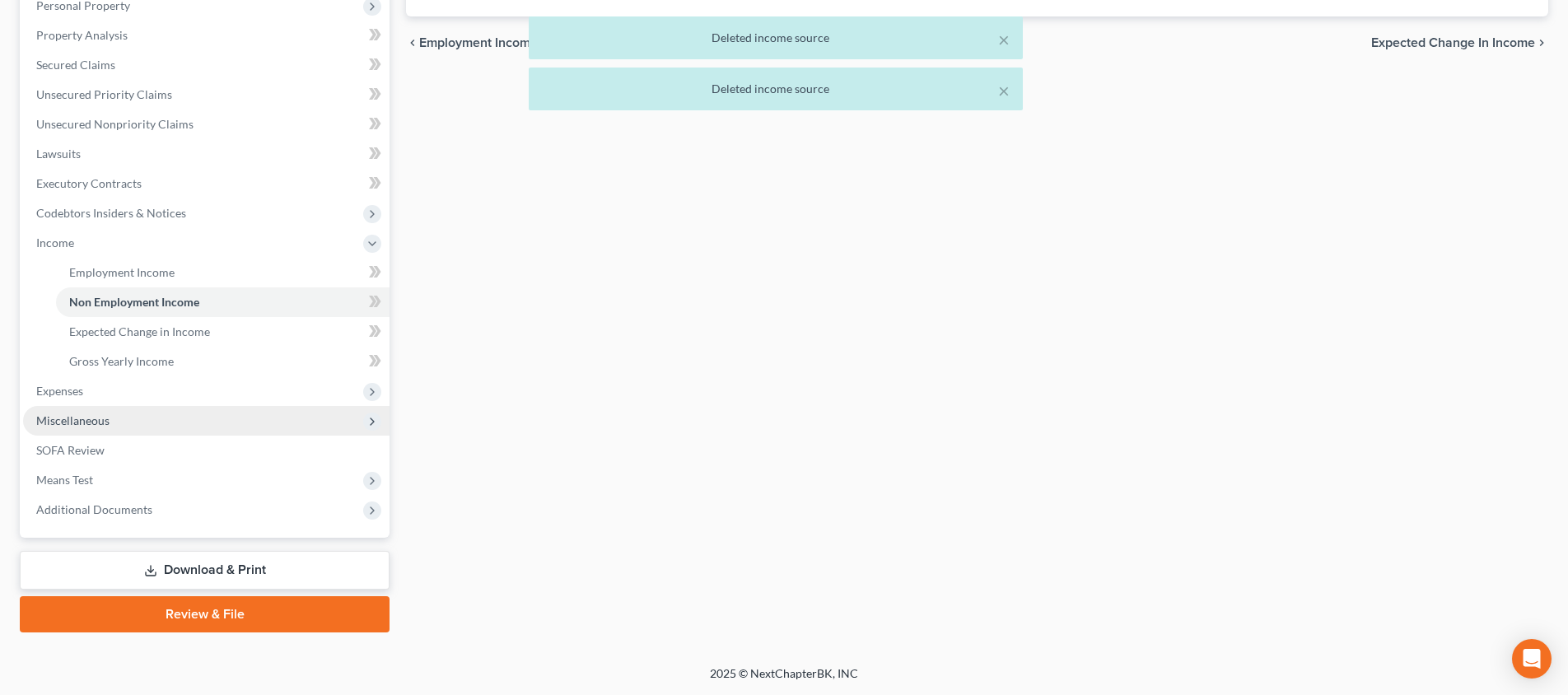
scroll to position [299, 0]
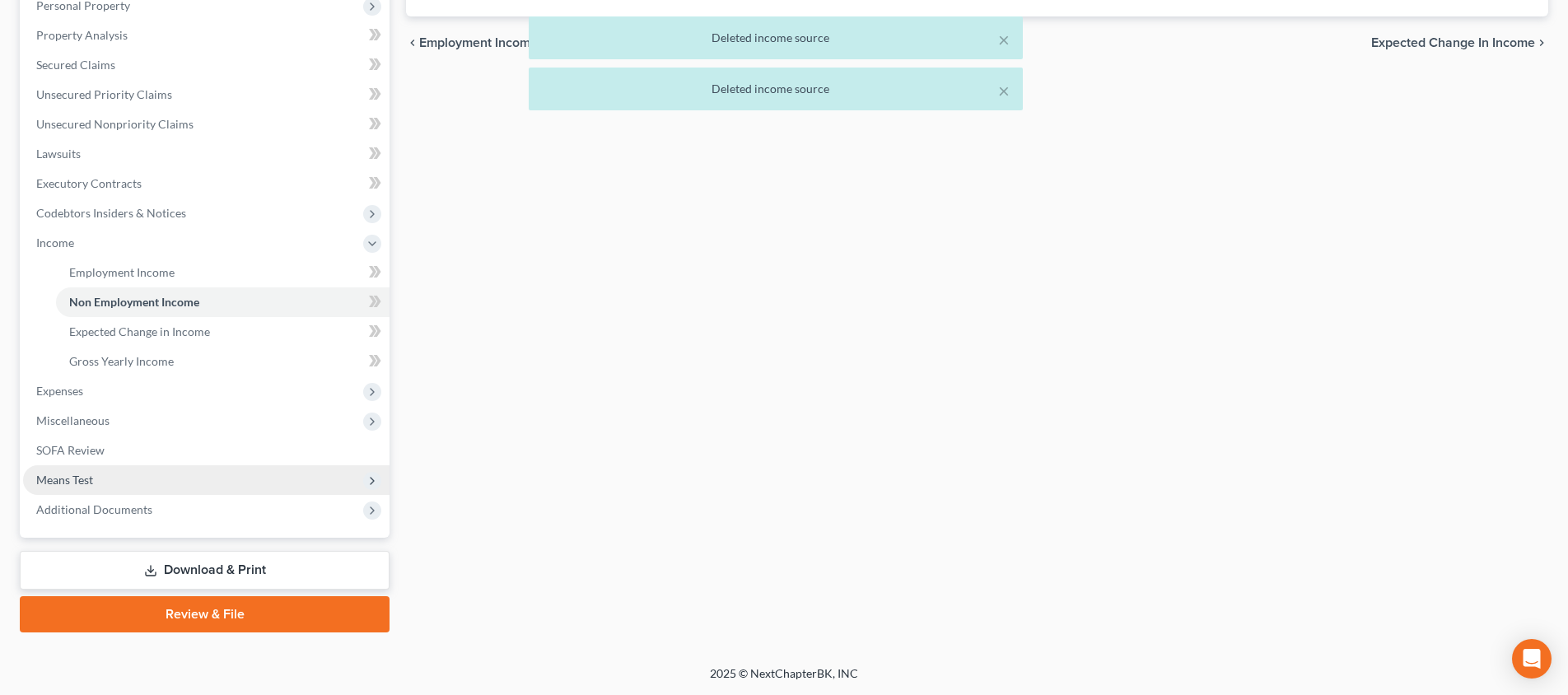
click at [214, 470] on span "Means Test" at bounding box center [206, 480] width 366 height 29
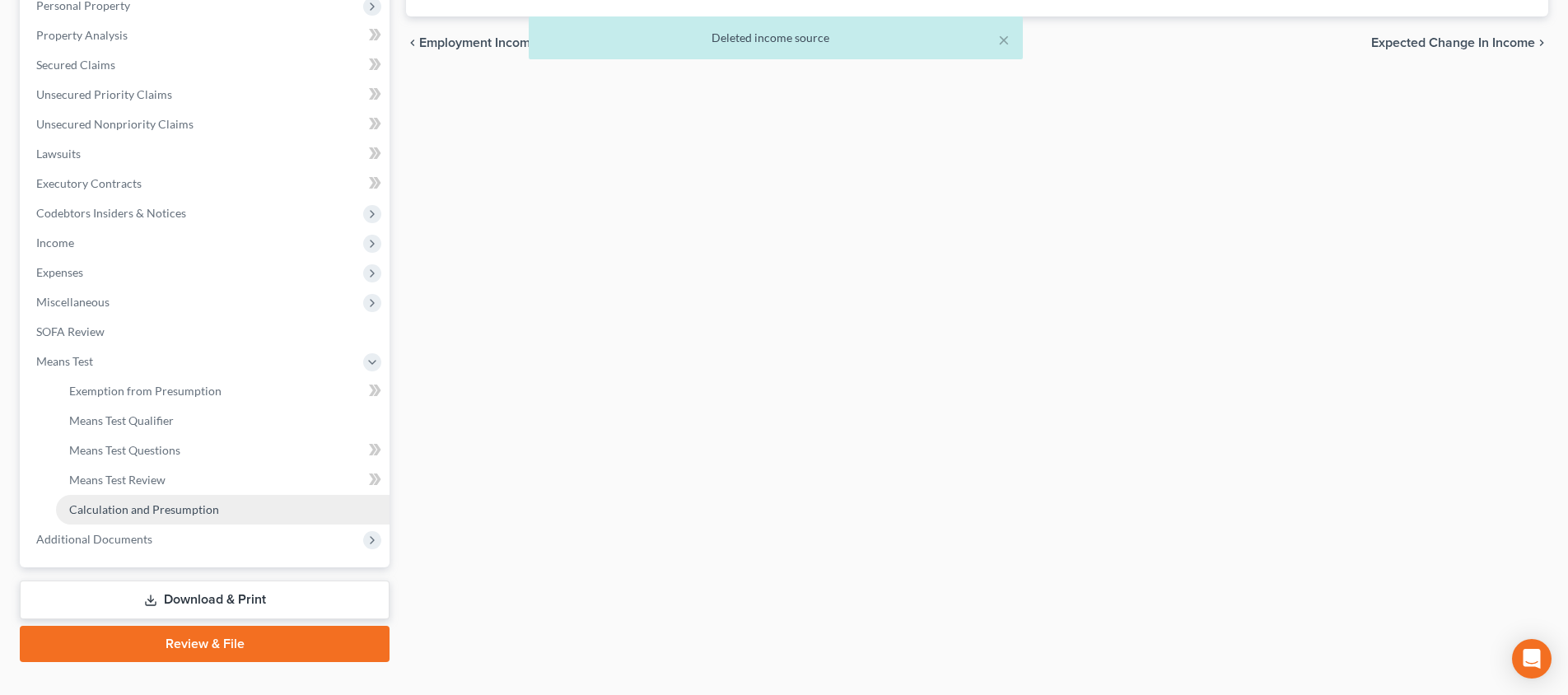
click at [200, 507] on span "Calculation and Presumption" at bounding box center [143, 508] width 150 height 14
